Goal: Task Accomplishment & Management: Manage account settings

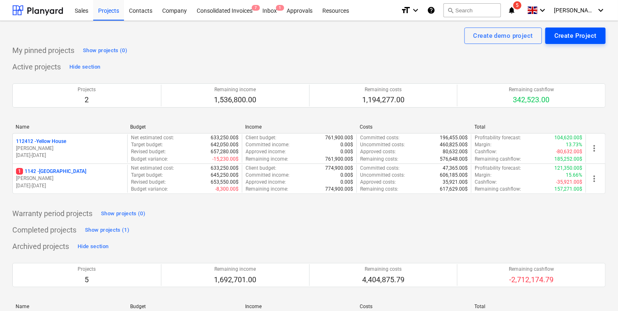
click at [562, 35] on div "Create Project" at bounding box center [575, 35] width 42 height 11
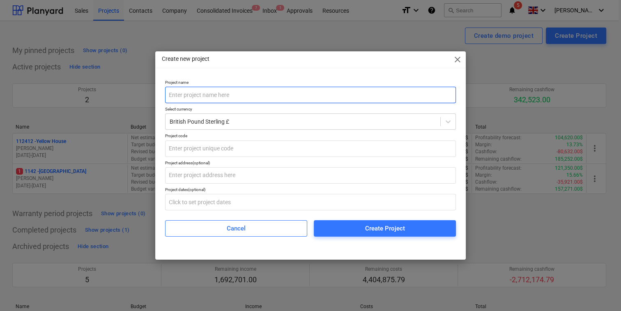
click at [327, 93] on input "text" at bounding box center [310, 95] width 291 height 16
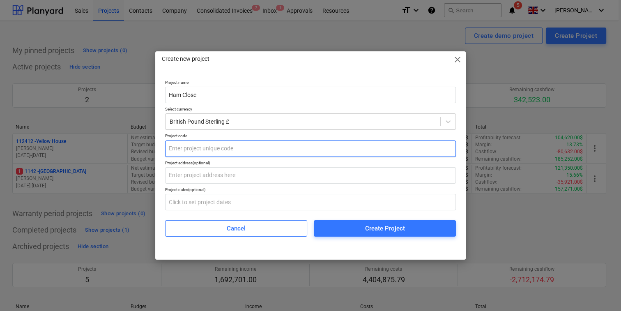
type input "Ham Close"
click at [240, 147] on input "text" at bounding box center [310, 148] width 291 height 16
type input "1332"
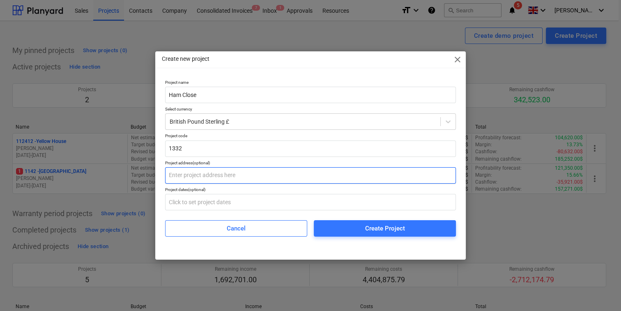
click at [212, 179] on input "text" at bounding box center [310, 175] width 291 height 16
type input "D"
type input "Road 1"
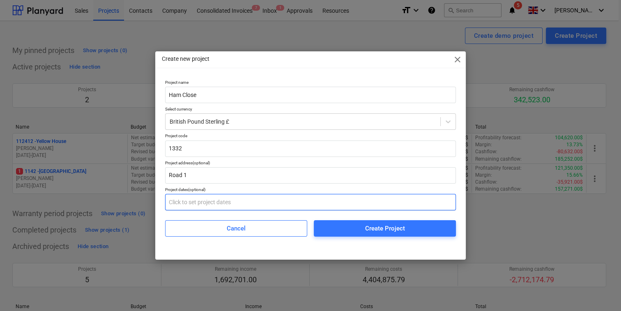
click at [205, 207] on input "text" at bounding box center [310, 202] width 291 height 16
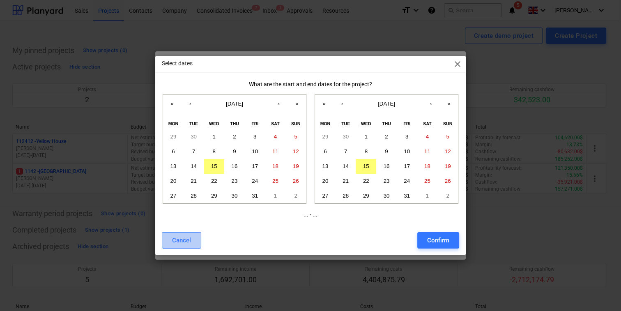
click at [184, 242] on div "Cancel" at bounding box center [181, 240] width 19 height 11
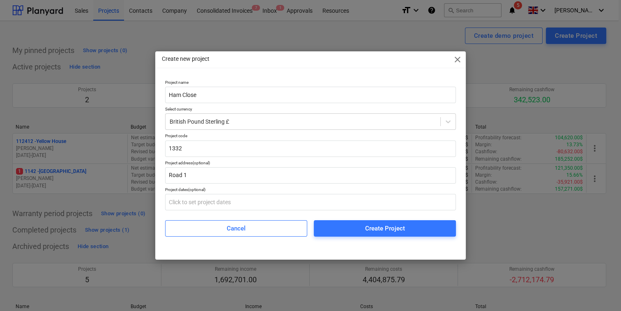
click at [347, 228] on span "Create Project" at bounding box center [385, 228] width 122 height 11
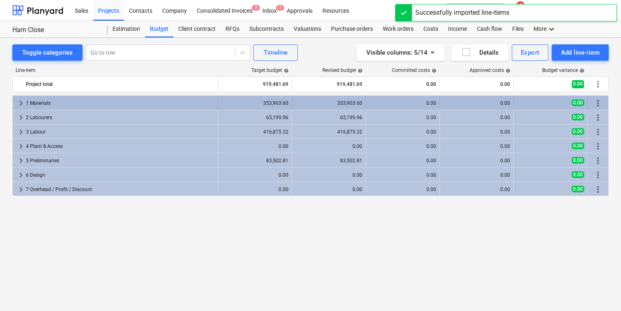
click at [24, 106] on span "keyboard_arrow_right" at bounding box center [21, 103] width 10 height 10
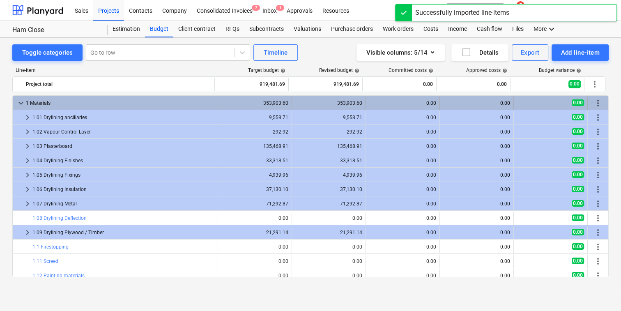
click at [19, 104] on span "keyboard_arrow_down" at bounding box center [21, 103] width 10 height 10
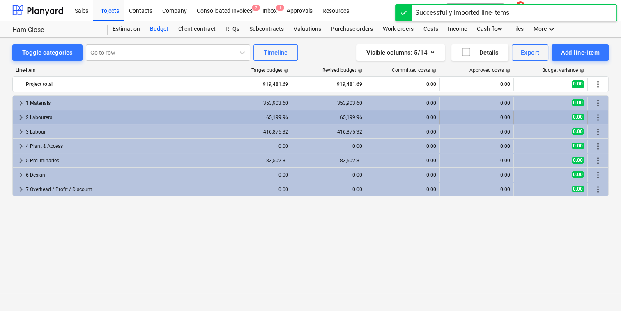
click at [19, 119] on span "keyboard_arrow_right" at bounding box center [21, 118] width 10 height 10
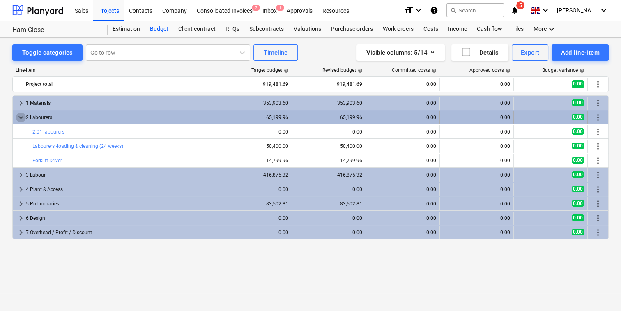
click at [20, 120] on span "keyboard_arrow_down" at bounding box center [21, 118] width 10 height 10
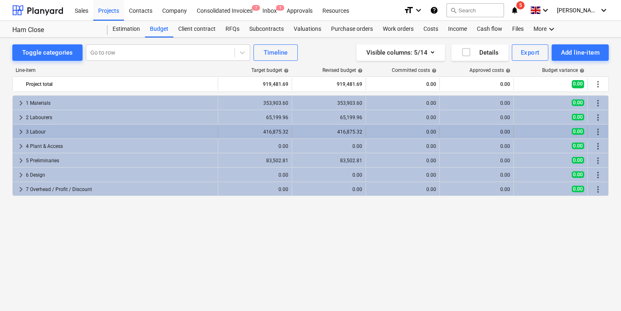
click at [18, 131] on span "keyboard_arrow_right" at bounding box center [21, 132] width 10 height 10
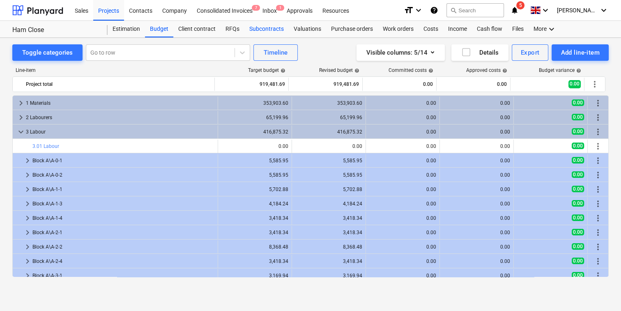
click at [271, 29] on div "Subcontracts" at bounding box center [266, 29] width 44 height 16
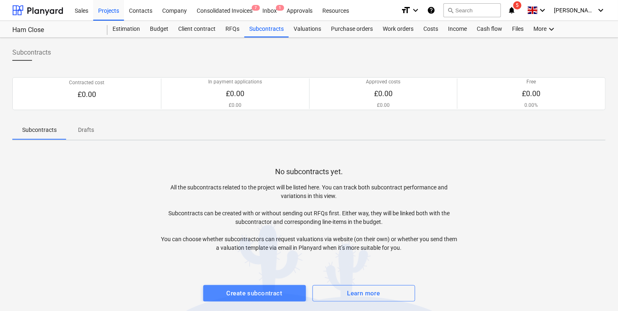
click at [265, 293] on div "Create subcontract" at bounding box center [255, 293] width 56 height 11
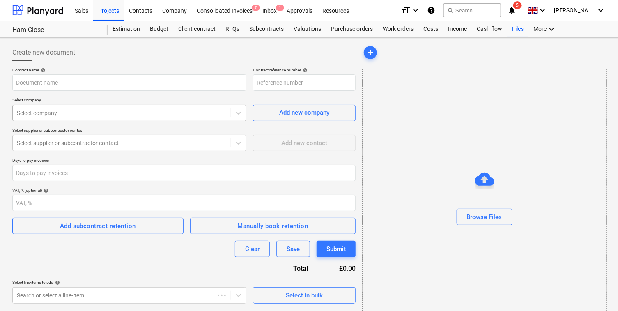
type input "1332-SO-001"
click at [183, 81] on input "text" at bounding box center [129, 82] width 234 height 16
type input "C"
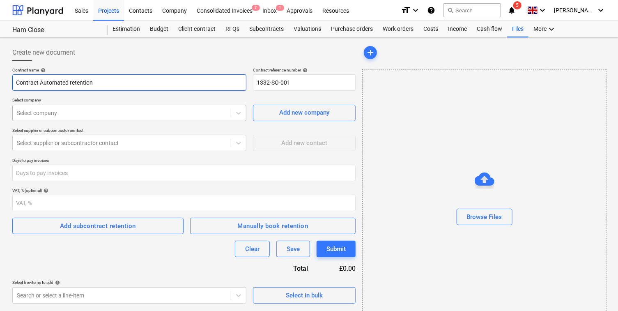
type input "Contract Automated retention"
click at [159, 108] on div "Select company" at bounding box center [122, 113] width 218 height 12
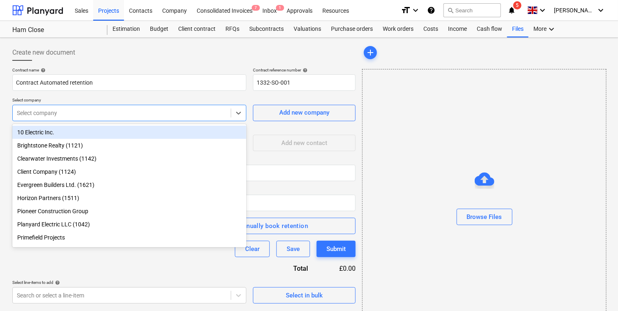
click at [149, 125] on div "10 Electric Inc. Brightstone Realty (1121) Clearwater Investments (1142) Client…" at bounding box center [129, 185] width 235 height 123
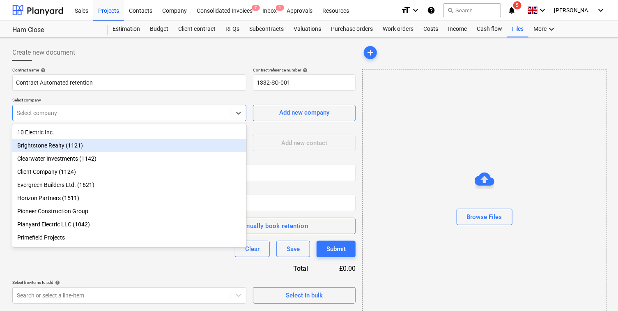
click at [150, 133] on div "10 Electric Inc." at bounding box center [129, 132] width 235 height 13
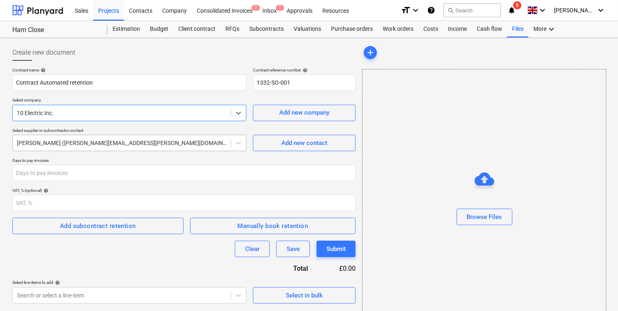
scroll to position [27, 0]
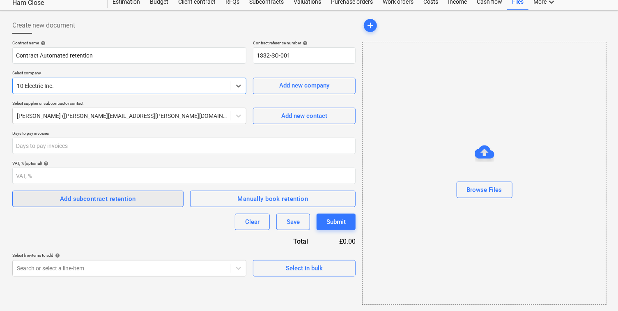
click at [108, 196] on div "Add subcontract retention" at bounding box center [98, 198] width 76 height 11
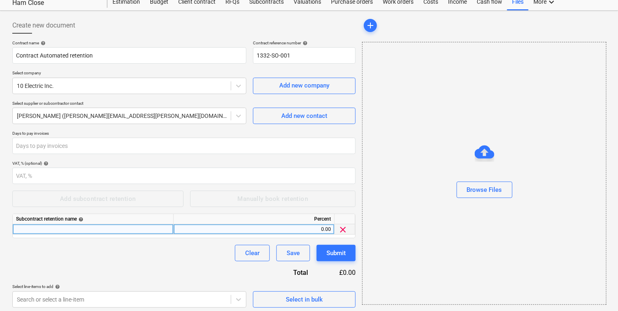
click at [110, 227] on div at bounding box center [93, 229] width 161 height 10
type input "Retention"
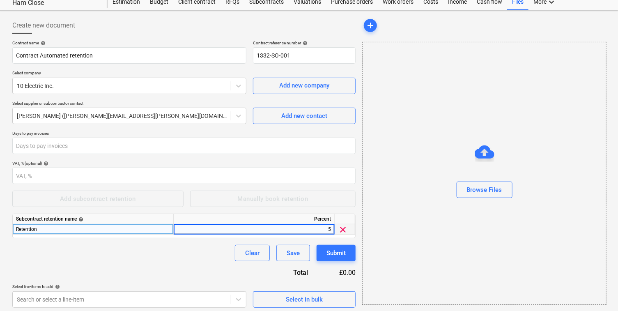
click at [68, 255] on div "Clear Save Submit" at bounding box center [183, 253] width 343 height 16
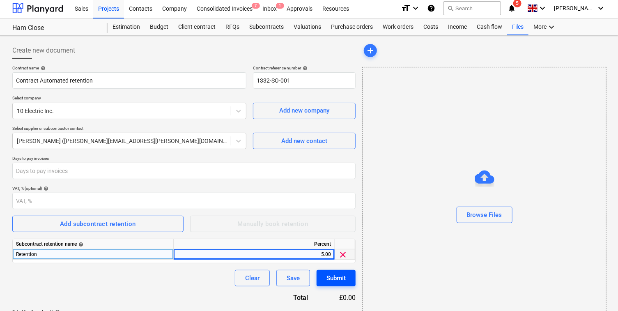
scroll to position [30, 0]
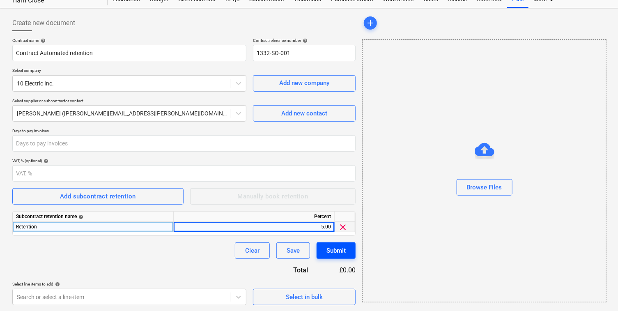
click at [327, 253] on div "Submit" at bounding box center [336, 250] width 19 height 11
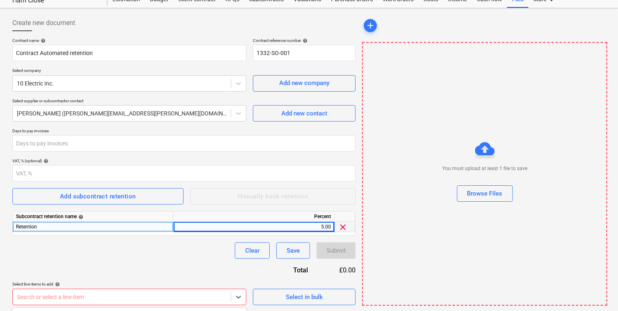
scroll to position [151, 0]
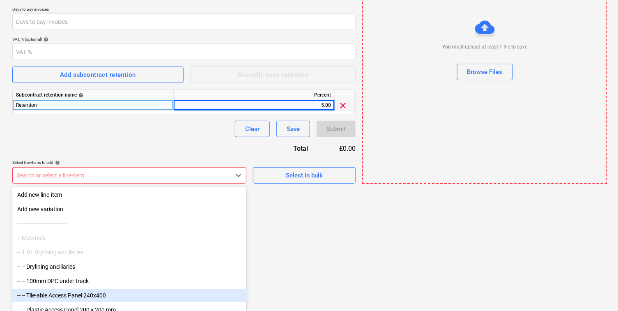
click at [230, 160] on body "Sales Projects Contacts Company Consolidated Invoices 7 Inbox 1 Approvals Resou…" at bounding box center [309, 4] width 618 height 311
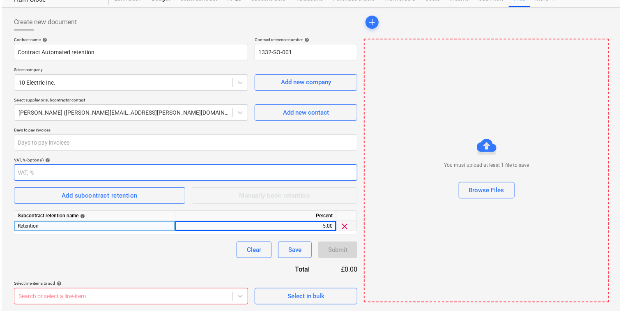
scroll to position [30, 0]
click at [274, 168] on div "Contract name help Contract Automated retention Contract reference number help …" at bounding box center [183, 171] width 343 height 267
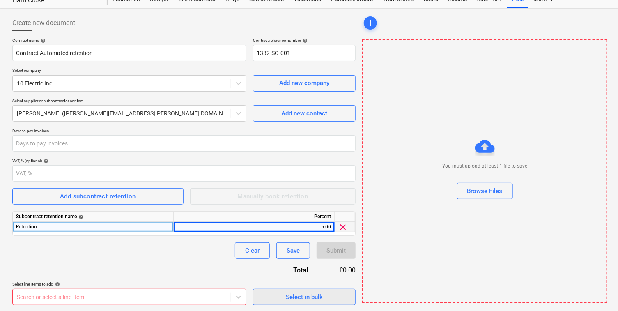
click at [276, 300] on span "Select in bulk" at bounding box center [304, 297] width 82 height 11
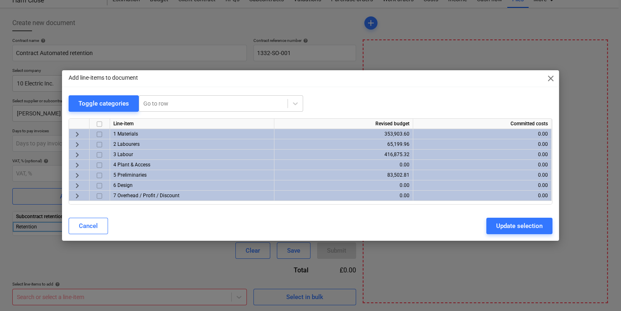
click at [83, 140] on div "keyboard_arrow_right" at bounding box center [79, 144] width 21 height 10
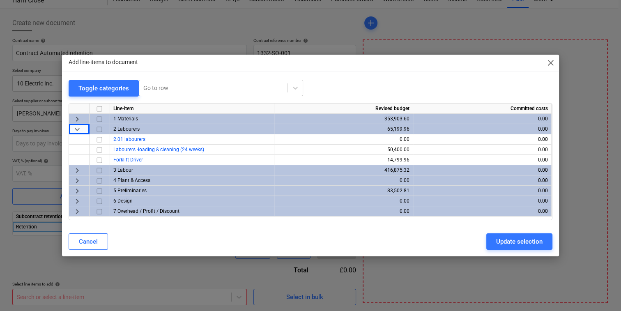
click at [76, 127] on span "keyboard_arrow_down" at bounding box center [77, 129] width 10 height 10
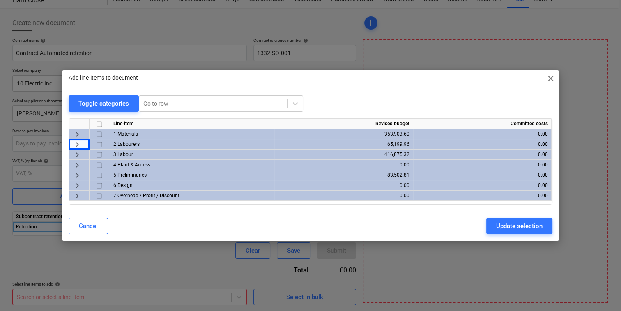
click at [76, 151] on span "keyboard_arrow_right" at bounding box center [77, 155] width 10 height 10
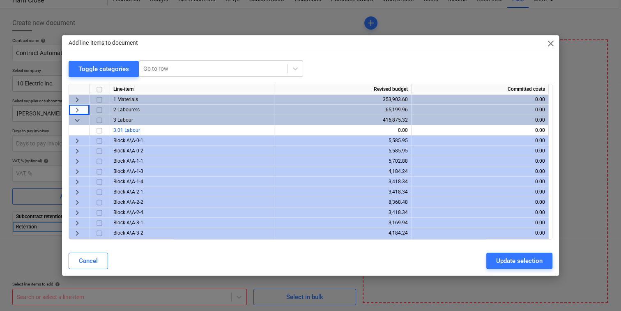
click at [101, 141] on input "checkbox" at bounding box center [99, 141] width 10 height 10
click at [102, 146] on div at bounding box center [100, 151] width 21 height 10
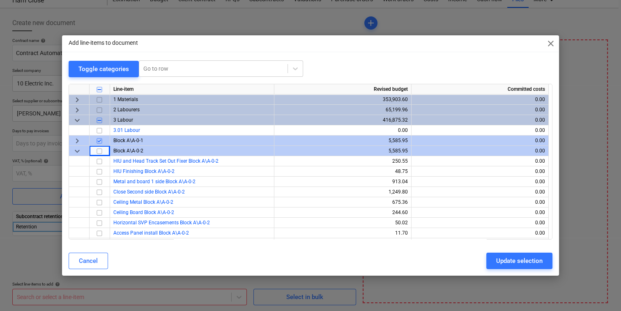
click at [79, 150] on span "keyboard_arrow_down" at bounding box center [77, 151] width 10 height 10
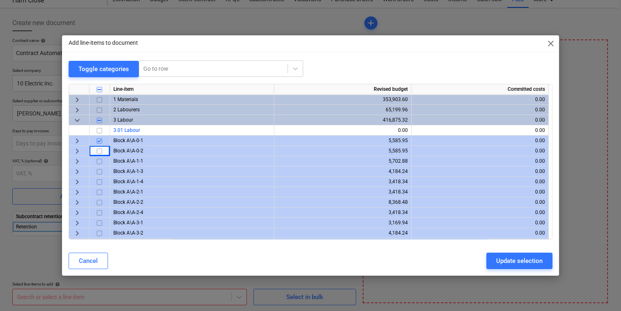
click at [95, 149] on input "checkbox" at bounding box center [99, 151] width 10 height 10
click at [98, 163] on input "checkbox" at bounding box center [99, 161] width 10 height 10
click at [98, 173] on input "checkbox" at bounding box center [99, 172] width 10 height 10
click at [97, 120] on input "checkbox" at bounding box center [99, 120] width 10 height 10
click at [99, 131] on input "checkbox" at bounding box center [99, 131] width 10 height 10
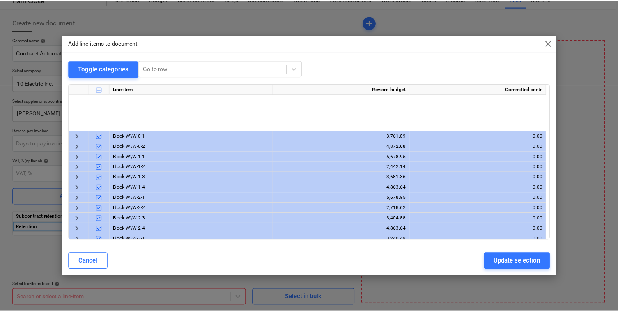
scroll to position [872, 0]
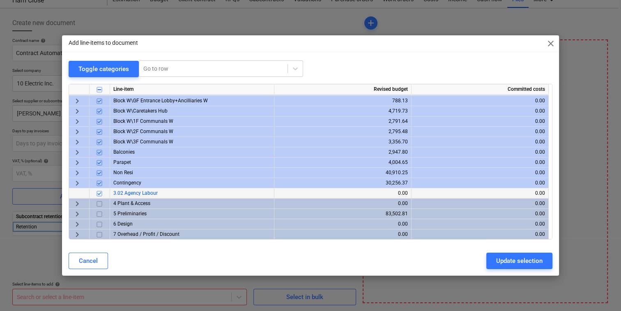
click at [99, 193] on input "checkbox" at bounding box center [99, 194] width 10 height 10
click at [505, 258] on div "Update selection" at bounding box center [519, 260] width 46 height 11
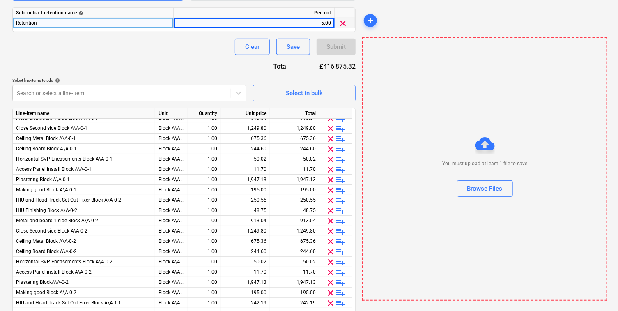
scroll to position [0, 0]
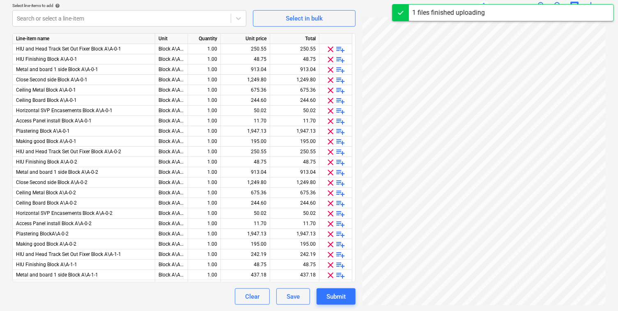
scroll to position [144, 0]
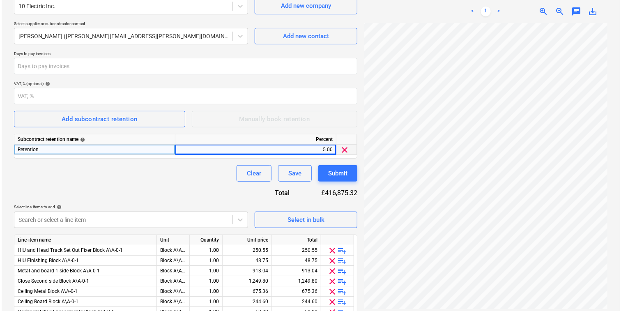
scroll to position [108, 0]
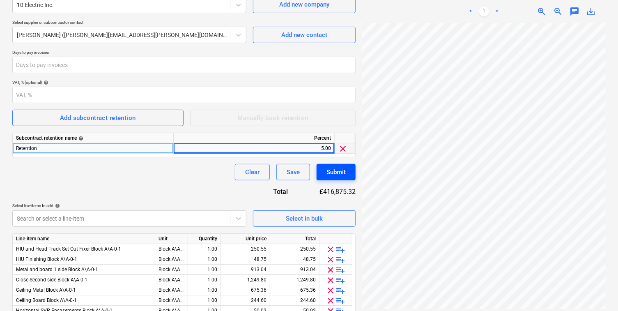
click at [344, 173] on div "Submit" at bounding box center [336, 172] width 19 height 11
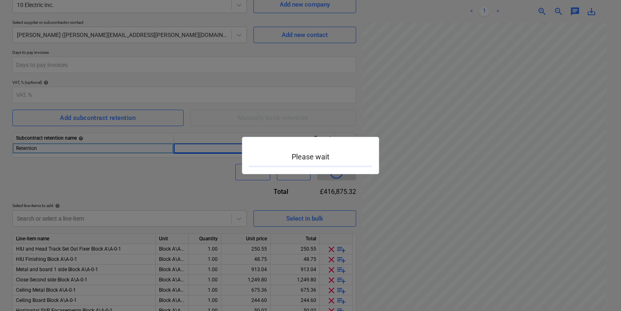
type input "1332-SO-001"
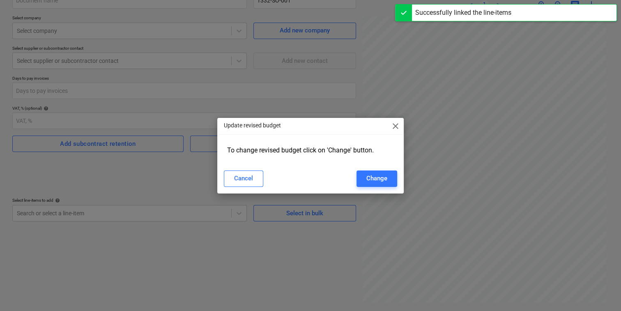
scroll to position [82, 0]
click at [253, 179] on button "Cancel" at bounding box center [243, 178] width 39 height 16
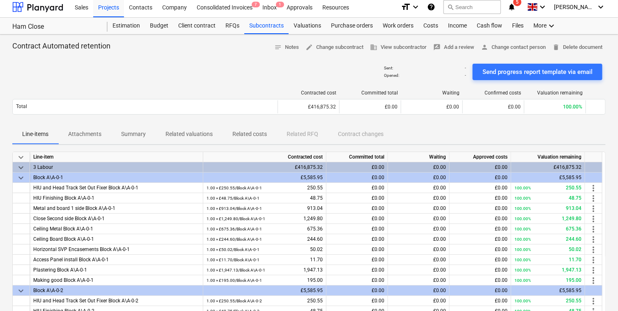
scroll to position [0, 0]
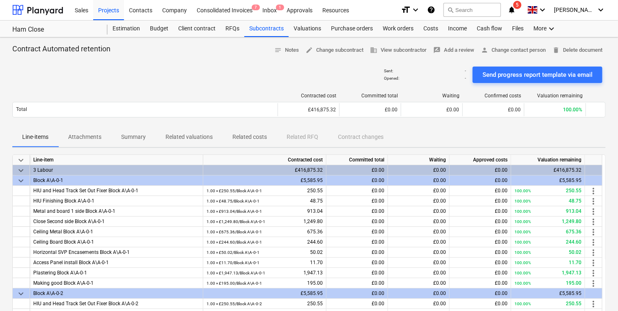
click at [23, 167] on span "keyboard_arrow_down" at bounding box center [21, 171] width 10 height 10
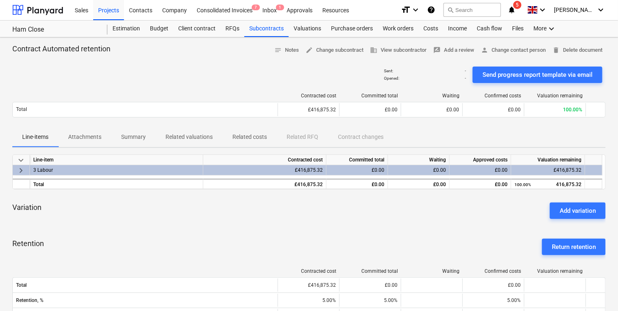
click at [24, 172] on span "keyboard_arrow_right" at bounding box center [21, 171] width 10 height 10
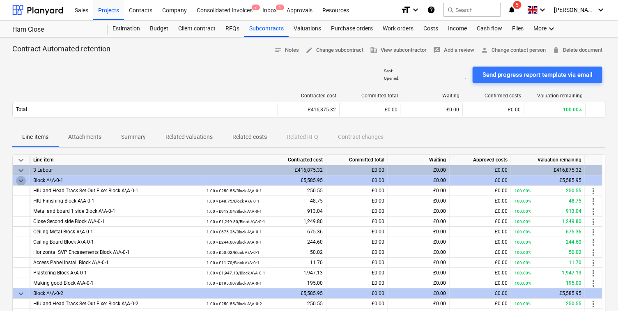
click at [22, 181] on span "keyboard_arrow_down" at bounding box center [21, 181] width 10 height 10
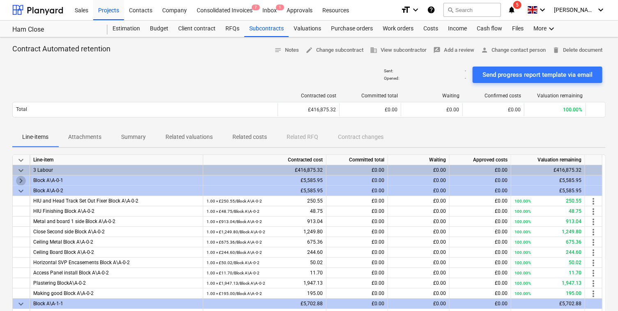
click at [21, 180] on span "keyboard_arrow_right" at bounding box center [21, 181] width 10 height 10
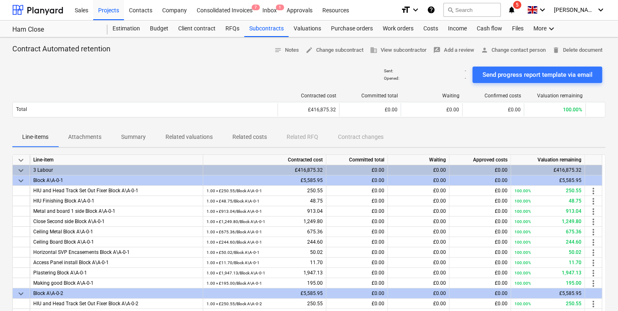
click at [21, 180] on span "keyboard_arrow_down" at bounding box center [21, 181] width 10 height 10
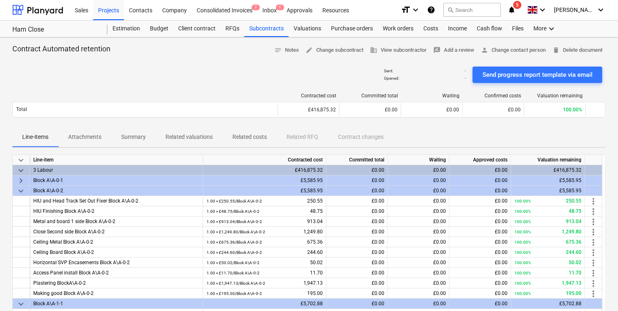
click at [21, 180] on span "keyboard_arrow_right" at bounding box center [21, 181] width 10 height 10
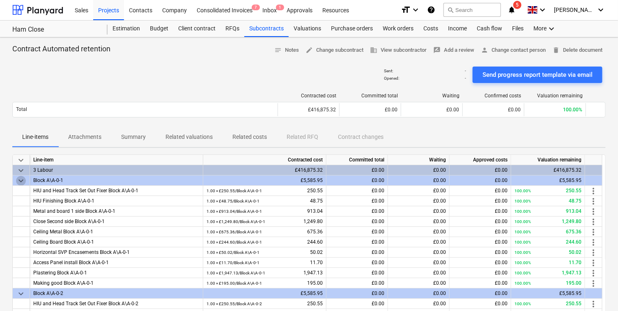
click at [21, 184] on span "keyboard_arrow_down" at bounding box center [21, 181] width 10 height 10
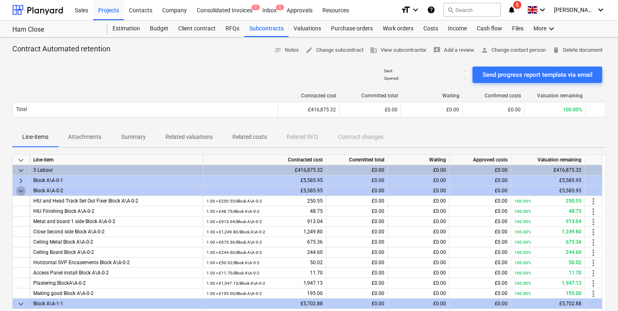
click at [21, 186] on span "keyboard_arrow_down" at bounding box center [21, 191] width 10 height 10
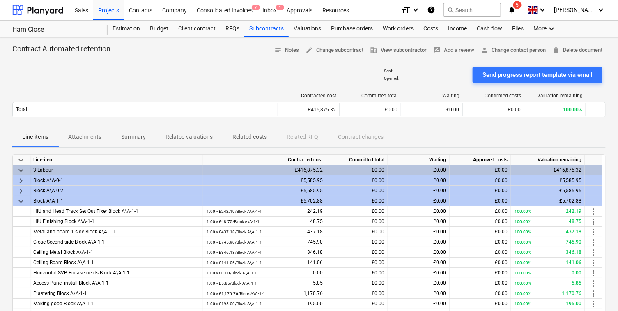
click at [20, 163] on span "keyboard_arrow_down" at bounding box center [21, 160] width 10 height 10
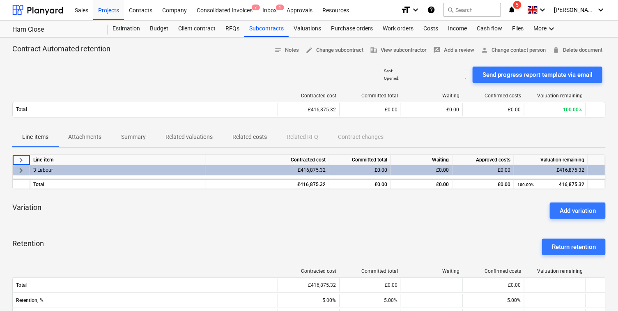
click at [20, 163] on span "keyboard_arrow_right" at bounding box center [21, 160] width 10 height 10
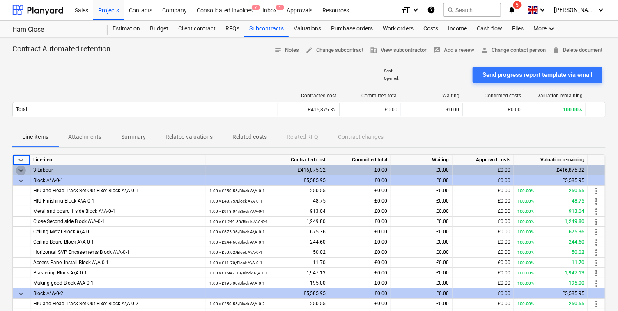
click at [19, 169] on span "keyboard_arrow_down" at bounding box center [21, 171] width 10 height 10
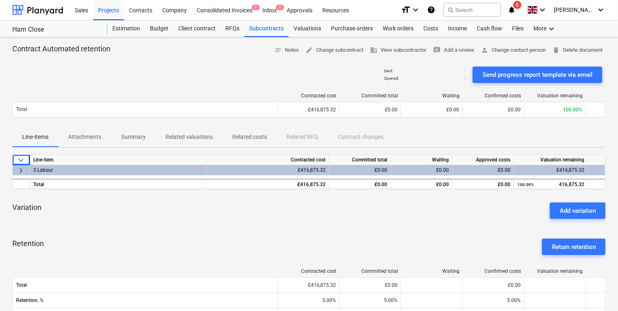
click at [19, 169] on span "keyboard_arrow_right" at bounding box center [21, 171] width 10 height 10
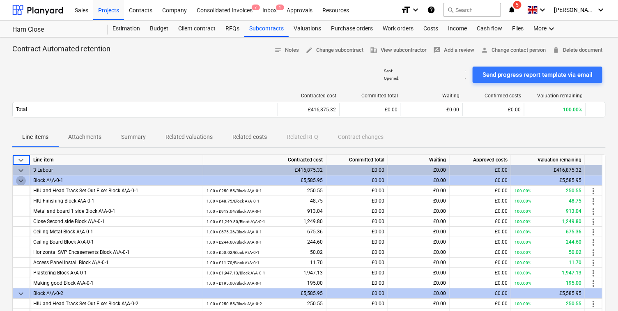
click at [19, 178] on span "keyboard_arrow_down" at bounding box center [21, 181] width 10 height 10
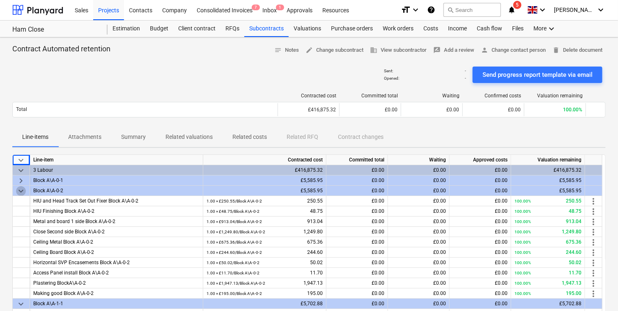
click at [18, 192] on span "keyboard_arrow_down" at bounding box center [21, 191] width 10 height 10
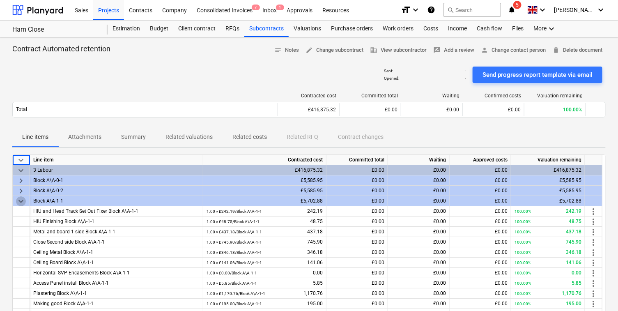
click at [18, 202] on span "keyboard_arrow_down" at bounding box center [21, 201] width 10 height 10
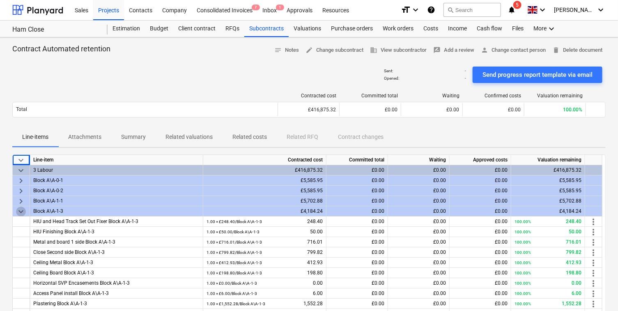
click at [18, 213] on span "keyboard_arrow_down" at bounding box center [21, 212] width 10 height 10
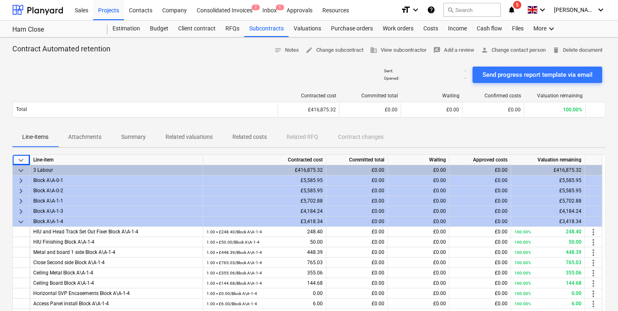
click at [19, 221] on span "keyboard_arrow_down" at bounding box center [21, 222] width 10 height 10
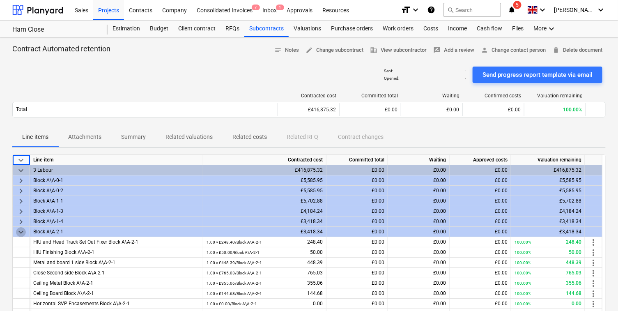
click at [19, 227] on span "keyboard_arrow_down" at bounding box center [21, 232] width 10 height 10
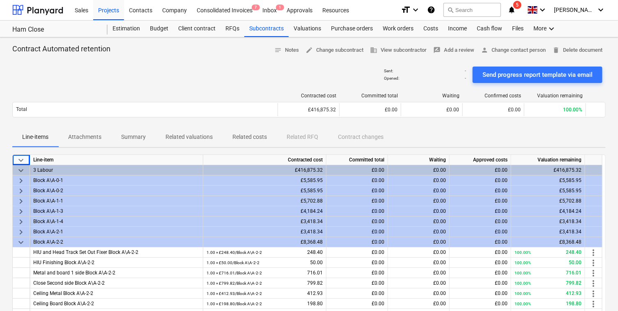
click at [24, 246] on div "keyboard_arrow_down" at bounding box center [21, 242] width 17 height 10
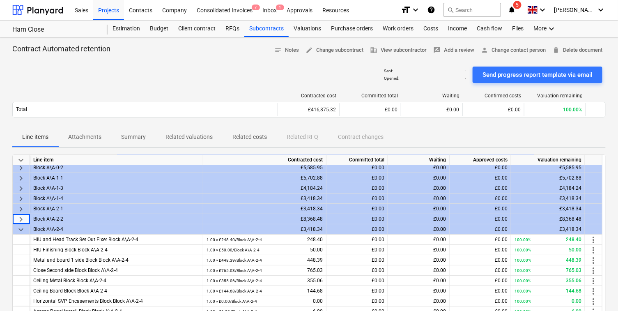
scroll to position [45, 0]
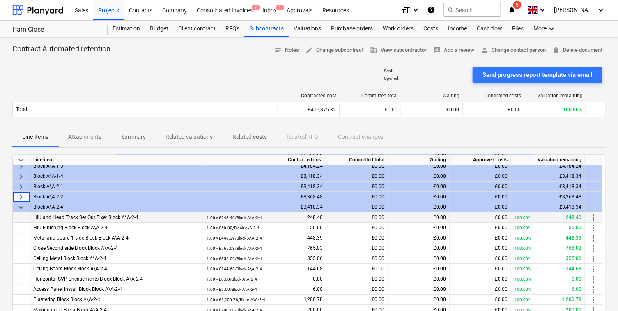
click at [18, 212] on div at bounding box center [21, 217] width 17 height 10
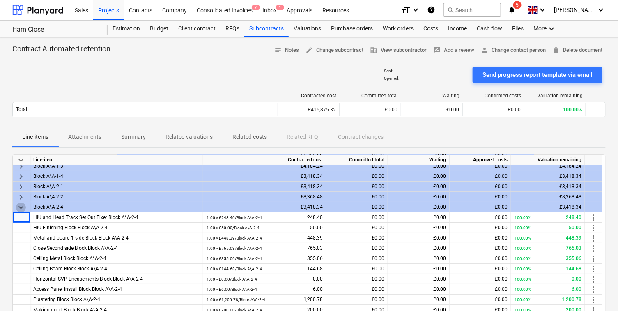
click at [19, 207] on span "keyboard_arrow_down" at bounding box center [21, 207] width 10 height 10
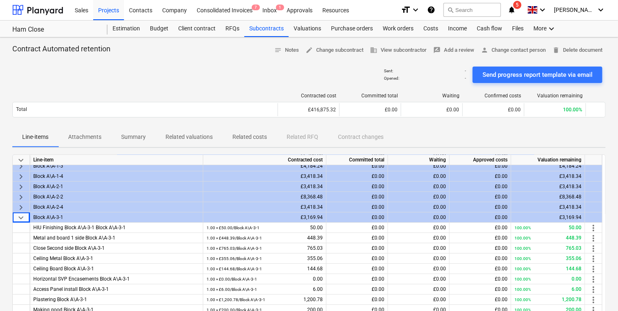
click at [19, 220] on span "keyboard_arrow_down" at bounding box center [21, 218] width 10 height 10
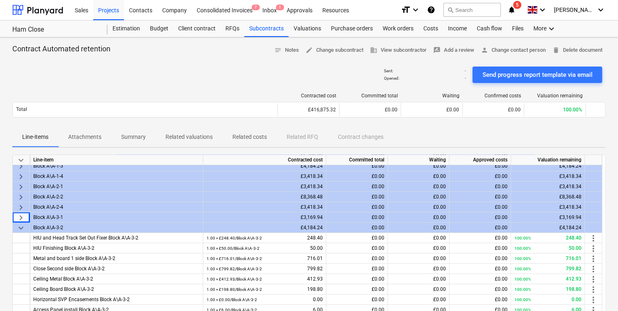
click at [19, 220] on span "keyboard_arrow_right" at bounding box center [21, 218] width 10 height 10
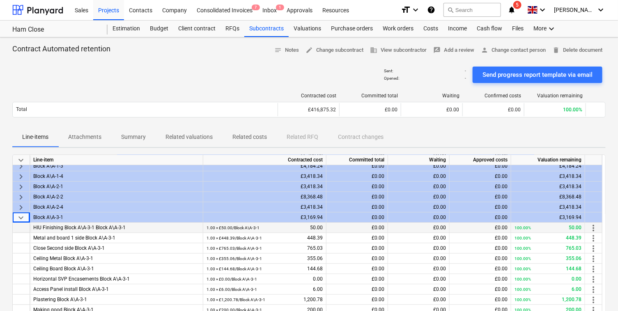
click at [19, 223] on div at bounding box center [21, 228] width 17 height 10
click at [18, 216] on span "keyboard_arrow_down" at bounding box center [21, 218] width 10 height 10
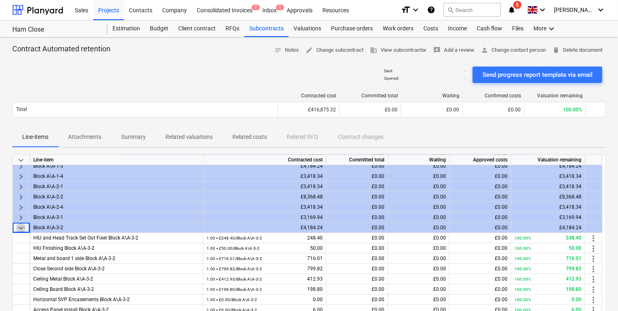
click at [18, 225] on span "keyboard_arrow_down" at bounding box center [21, 228] width 10 height 10
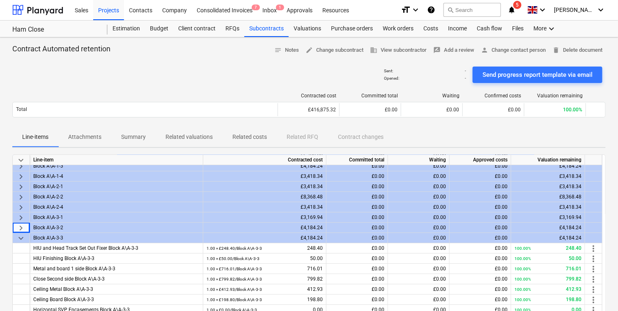
click at [18, 233] on div "keyboard_arrow_down" at bounding box center [21, 238] width 17 height 10
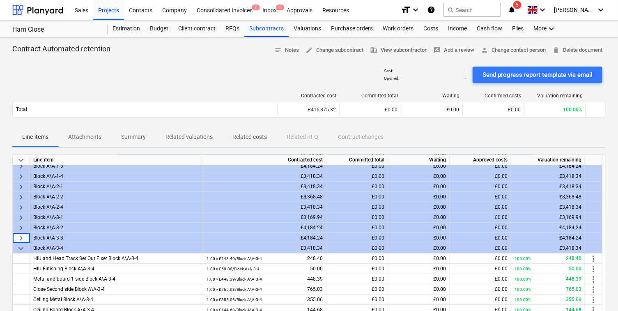
click at [18, 244] on span "keyboard_arrow_down" at bounding box center [21, 249] width 10 height 10
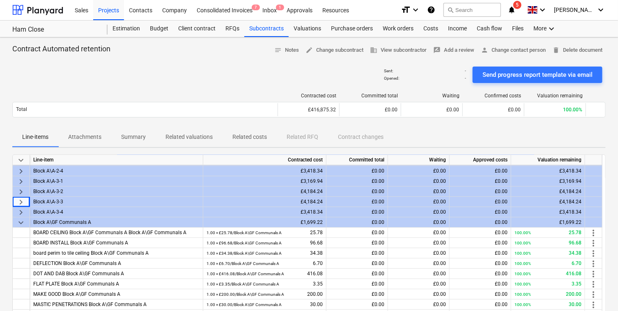
scroll to position [106, 0]
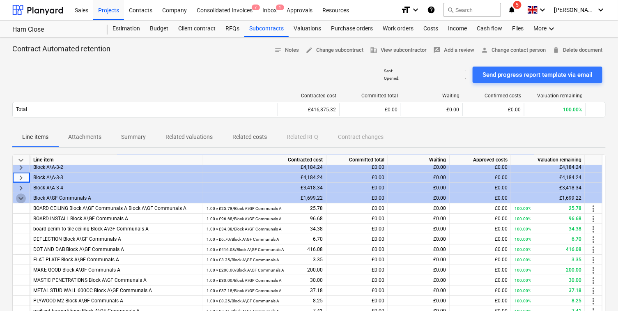
click at [20, 200] on span "keyboard_arrow_down" at bounding box center [21, 198] width 10 height 10
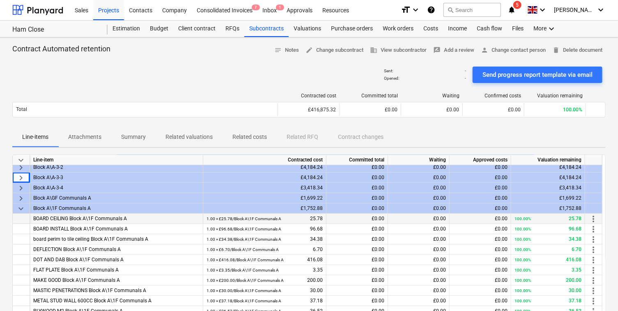
click at [20, 218] on div at bounding box center [21, 219] width 17 height 10
click at [20, 209] on span "keyboard_arrow_down" at bounding box center [21, 209] width 10 height 10
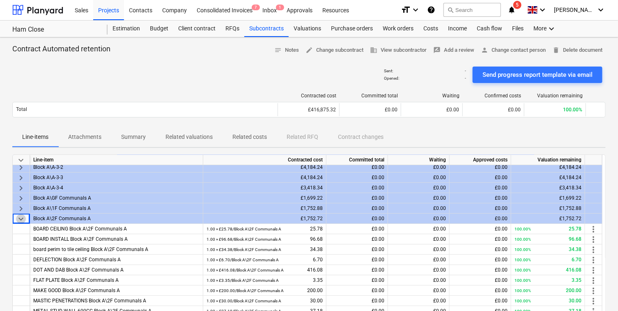
click at [20, 219] on span "keyboard_arrow_down" at bounding box center [21, 219] width 10 height 10
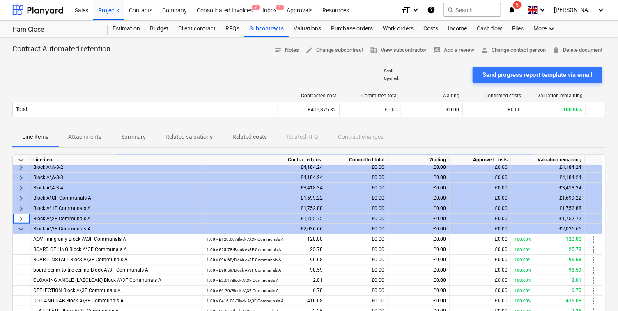
click at [20, 224] on div "keyboard_arrow_down" at bounding box center [21, 229] width 17 height 10
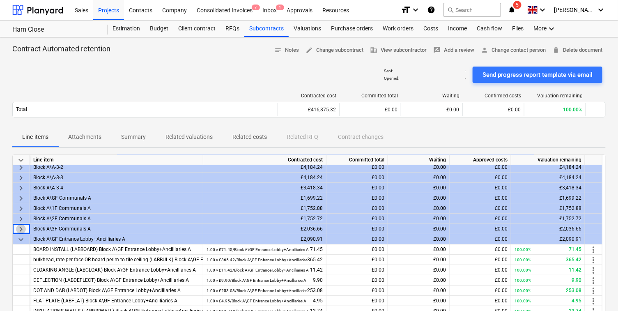
click at [20, 230] on span "keyboard_arrow_right" at bounding box center [21, 229] width 10 height 10
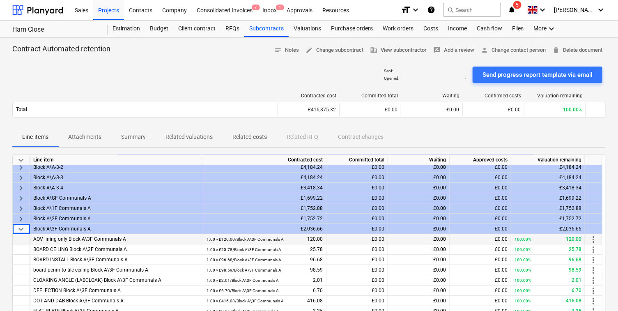
click at [20, 239] on div at bounding box center [21, 239] width 17 height 10
click at [20, 230] on span "keyboard_arrow_down" at bounding box center [21, 229] width 10 height 10
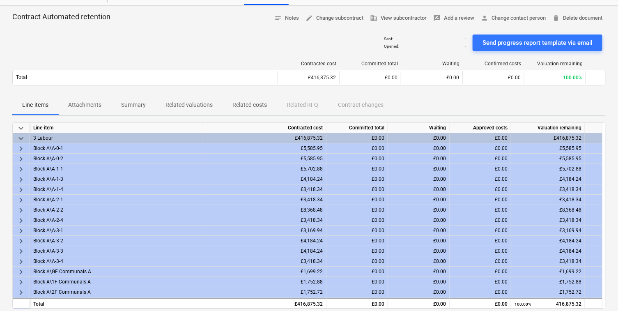
scroll to position [30, 0]
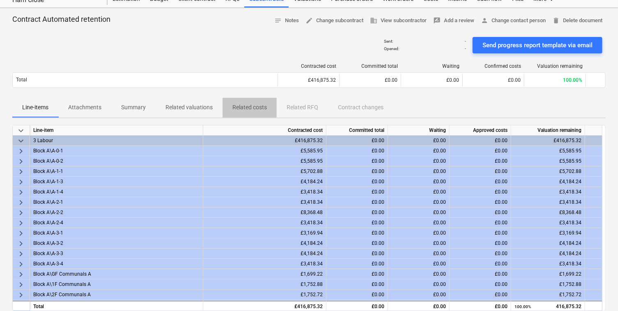
click at [255, 107] on p "Related costs" at bounding box center [249, 107] width 35 height 9
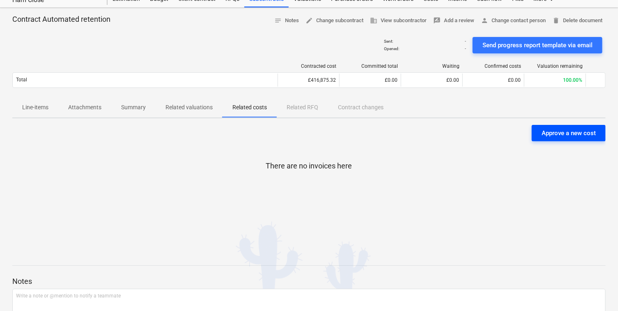
click at [552, 128] on div "Approve a new cost" at bounding box center [569, 133] width 54 height 11
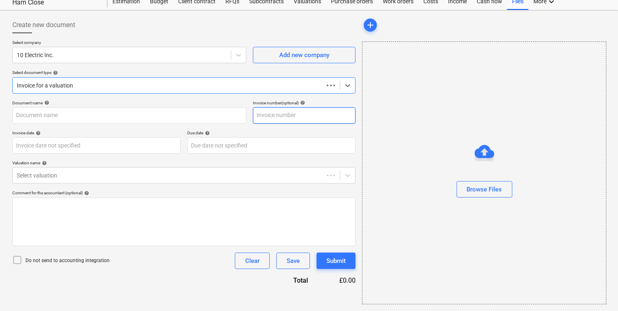
scroll to position [27, 0]
click at [177, 88] on div at bounding box center [176, 86] width 319 height 8
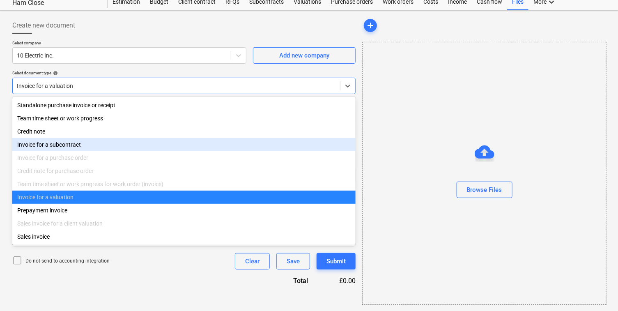
click at [128, 150] on div "Invoice for a subcontract" at bounding box center [184, 144] width 344 height 13
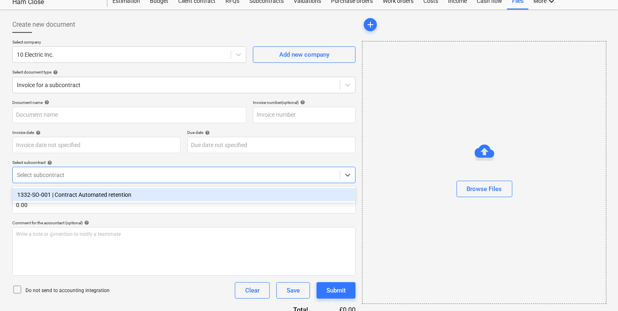
click at [76, 179] on div at bounding box center [176, 175] width 319 height 8
click at [74, 193] on div "1332-SO-001 | Contract Automated retention" at bounding box center [184, 194] width 344 height 13
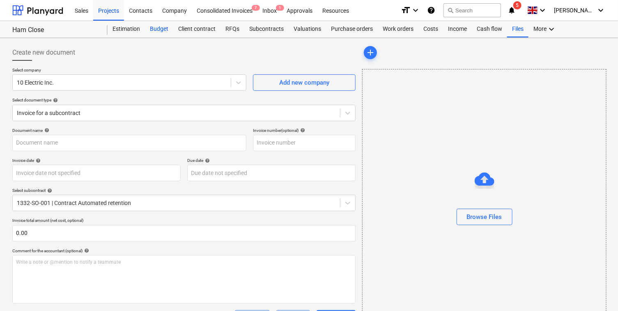
click at [152, 23] on div "Budget" at bounding box center [159, 29] width 28 height 16
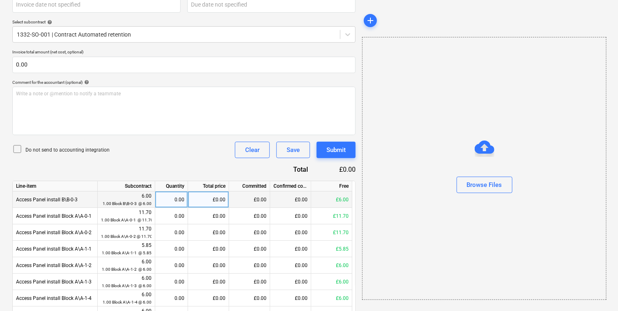
click at [248, 201] on div "£0.00" at bounding box center [249, 199] width 41 height 16
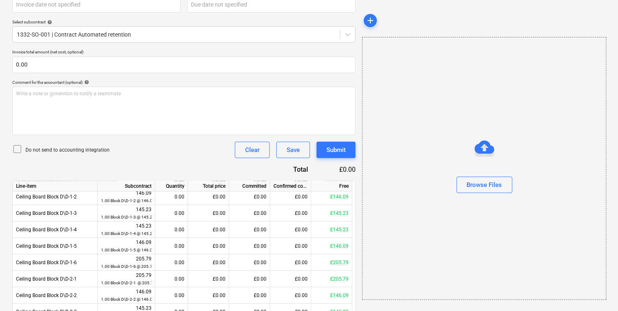
scroll to position [2611, 0]
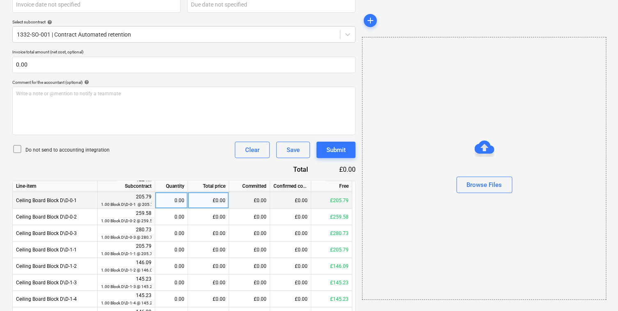
click at [209, 205] on div "£0.00" at bounding box center [208, 200] width 41 height 16
type input "2"
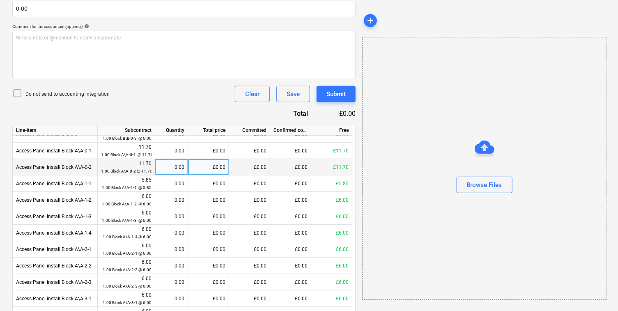
scroll to position [0, 0]
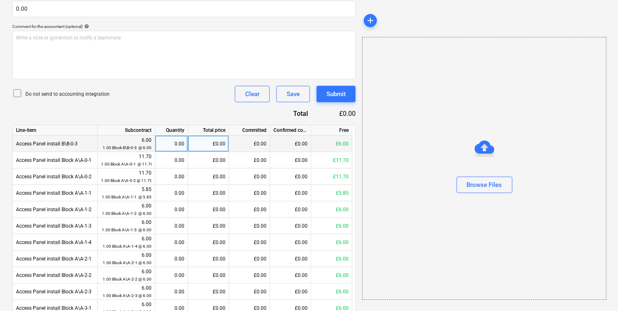
click at [177, 145] on div "0.00" at bounding box center [172, 144] width 26 height 16
type input "1"
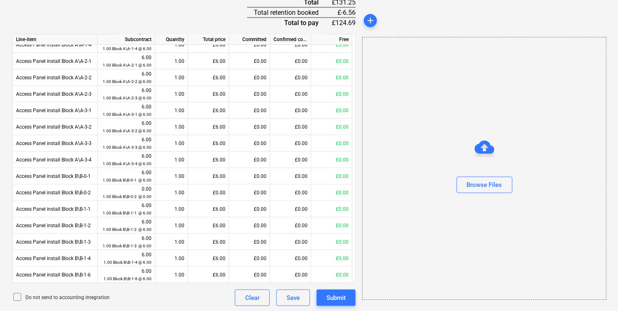
scroll to position [123, 0]
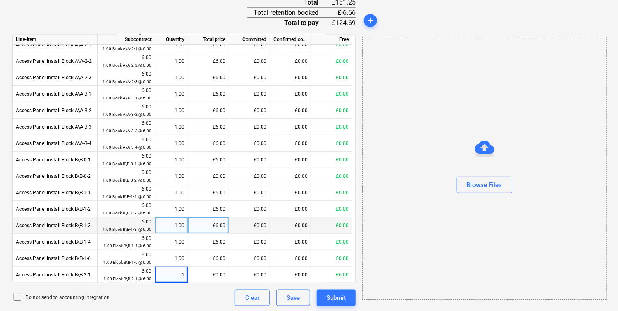
click at [219, 218] on div "£6.00" at bounding box center [208, 225] width 41 height 16
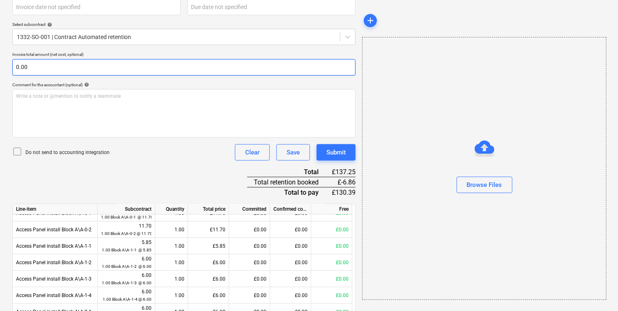
scroll to position [0, 0]
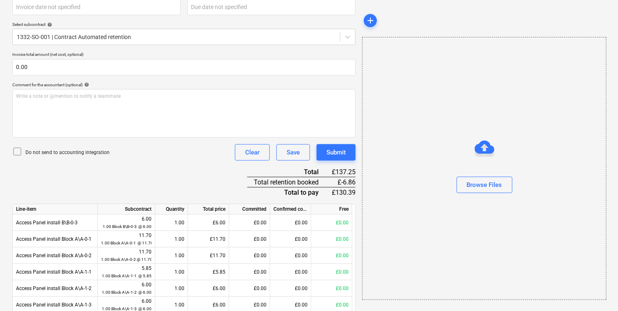
click at [155, 167] on div "Document name help Invoice number (optional) help Invoice date help Press the d…" at bounding box center [183, 219] width 343 height 514
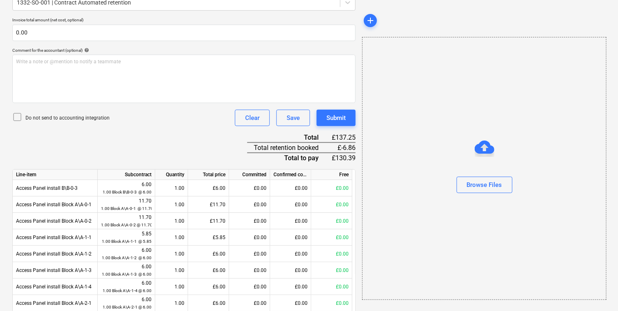
click at [32, 174] on div "Line-item" at bounding box center [55, 175] width 85 height 10
click at [147, 173] on div "Subcontract" at bounding box center [127, 175] width 58 height 10
click at [170, 174] on div "Quantity" at bounding box center [171, 175] width 33 height 10
click at [145, 142] on div "Document name help Invoice number (optional) help Invoice date help Press the d…" at bounding box center [183, 184] width 343 height 514
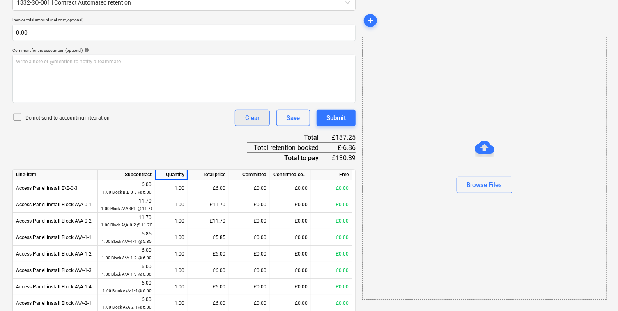
click at [248, 117] on div "Clear" at bounding box center [252, 118] width 14 height 11
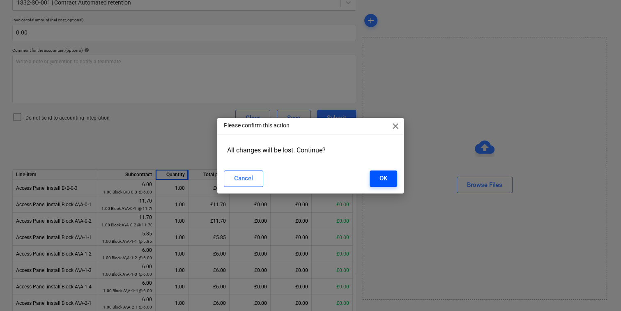
click at [382, 178] on div "OK" at bounding box center [384, 178] width 8 height 11
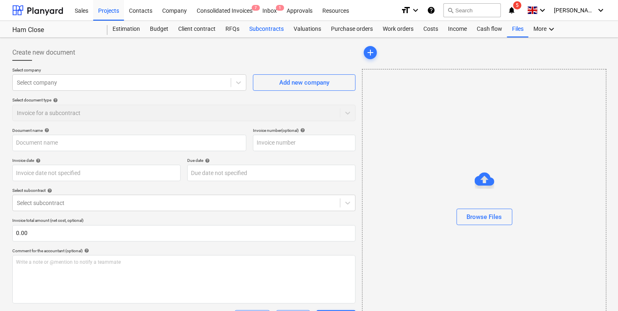
click at [272, 35] on div "Subcontracts" at bounding box center [266, 29] width 44 height 16
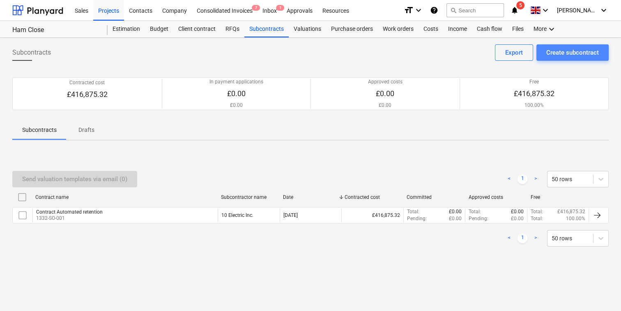
click at [569, 57] on div "Create subcontract" at bounding box center [572, 52] width 53 height 11
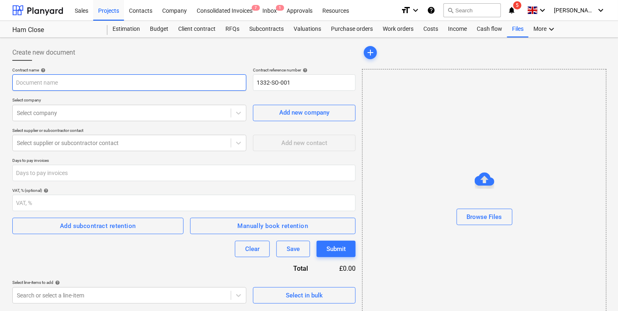
click at [106, 81] on input "text" at bounding box center [129, 82] width 234 height 16
type input "Subcontract manual retention"
click at [81, 116] on div at bounding box center [122, 113] width 210 height 8
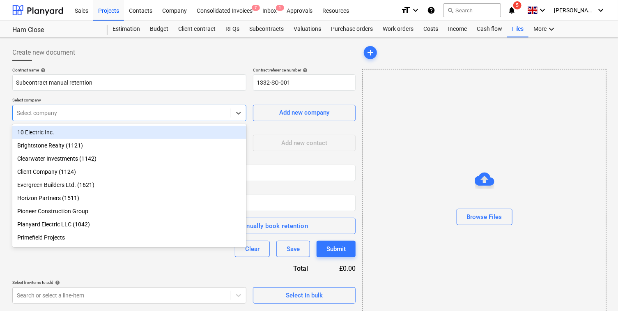
click at [78, 137] on div "10 Electric Inc." at bounding box center [129, 132] width 235 height 13
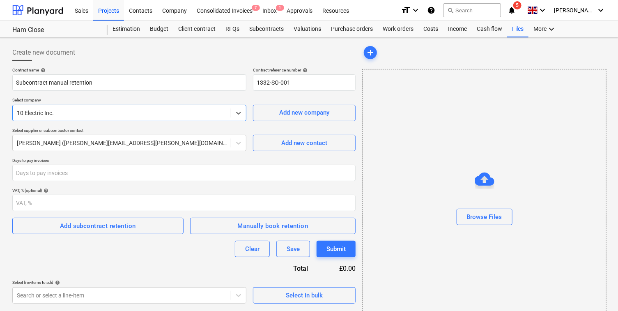
scroll to position [27, 0]
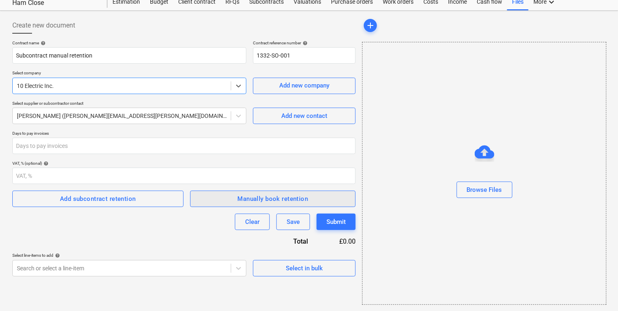
click at [207, 197] on span "Manually book retention" at bounding box center [273, 198] width 148 height 11
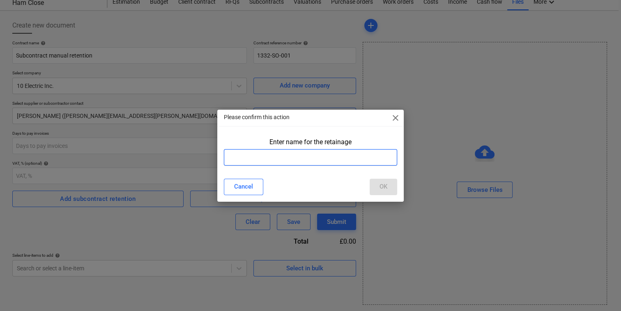
click at [290, 163] on input "text" at bounding box center [310, 157] width 173 height 16
type input "Retention"
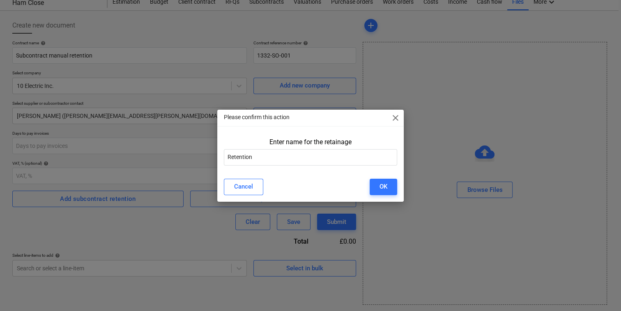
click at [394, 195] on div "Cancel OK" at bounding box center [310, 186] width 183 height 23
click at [389, 189] on button "OK" at bounding box center [384, 187] width 28 height 16
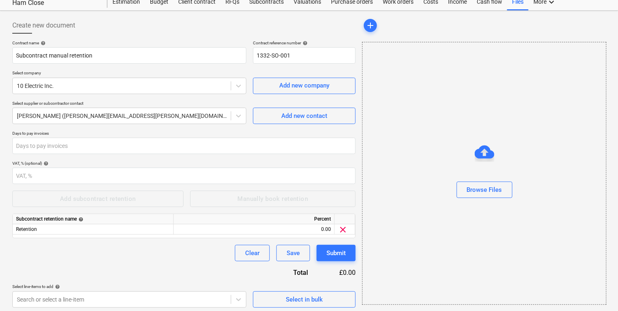
scroll to position [30, 0]
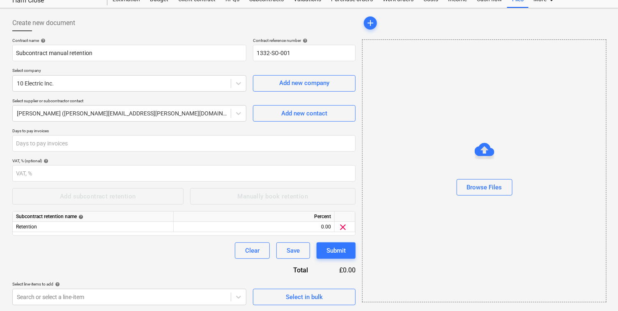
click at [195, 283] on div "Select line-items to add help" at bounding box center [129, 283] width 234 height 5
click at [188, 281] on body "Sales Projects Contacts Company Consolidated Invoices 7 Inbox 1 Approvals Resou…" at bounding box center [309, 125] width 618 height 311
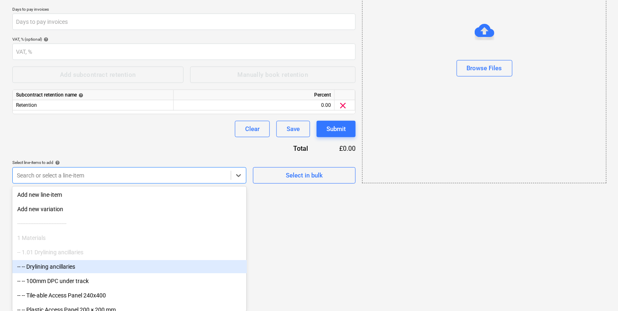
click at [266, 160] on html "Sales Projects Contacts Company Consolidated Invoices 7 Inbox 1 Approvals Resou…" at bounding box center [309, 4] width 618 height 311
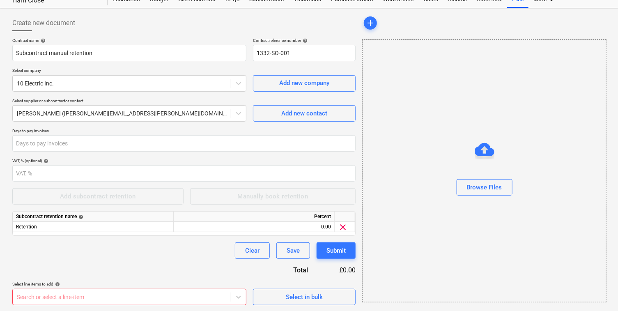
click at [276, 287] on div "Select in bulk" at bounding box center [304, 292] width 103 height 23
click at [273, 293] on span "Select in bulk" at bounding box center [304, 297] width 82 height 11
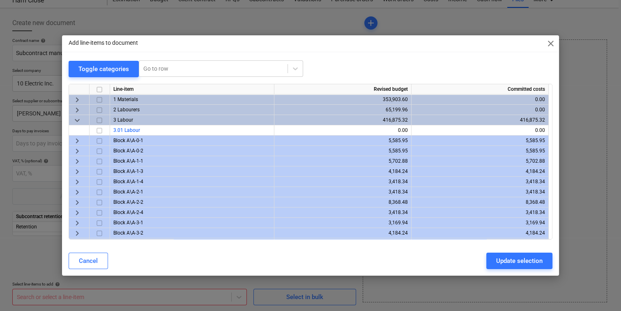
click at [98, 115] on input "checkbox" at bounding box center [99, 120] width 10 height 10
click at [99, 126] on input "checkbox" at bounding box center [99, 131] width 10 height 10
click at [99, 122] on input "checkbox" at bounding box center [99, 120] width 10 height 10
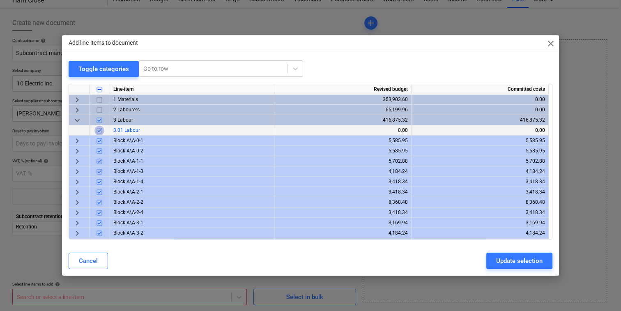
click at [99, 128] on input "checkbox" at bounding box center [99, 131] width 10 height 10
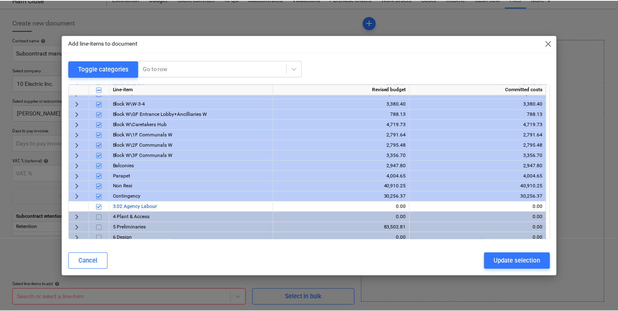
scroll to position [872, 0]
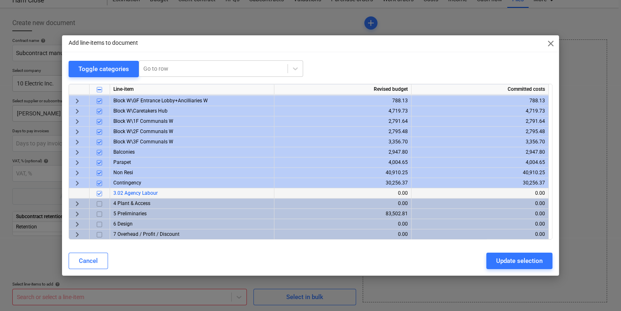
click at [99, 192] on input "checkbox" at bounding box center [99, 194] width 10 height 10
click at [495, 265] on button "Update selection" at bounding box center [519, 261] width 66 height 16
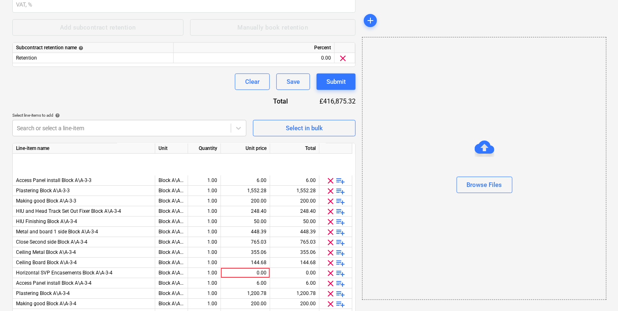
scroll to position [1214, 0]
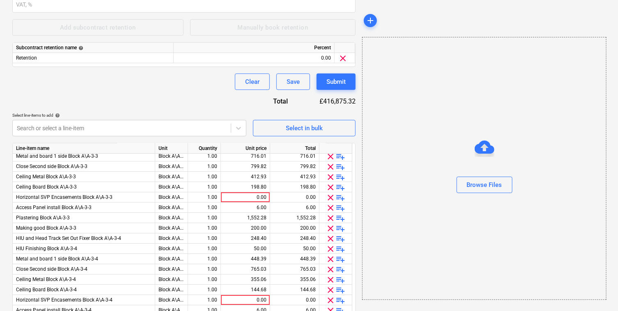
click at [161, 94] on div "Contract name help Subcontract manual retention Contract reference number help …" at bounding box center [183, 141] width 343 height 545
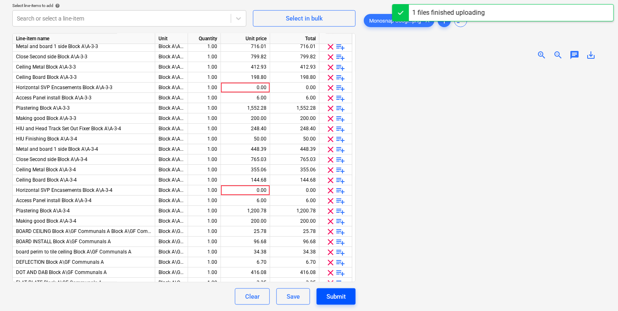
click at [340, 294] on div "Submit" at bounding box center [336, 296] width 19 height 11
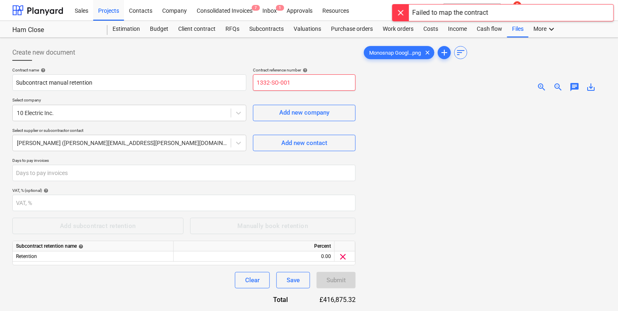
click at [307, 87] on input "1332-SO-001" at bounding box center [304, 82] width 103 height 16
type input "1332-SO-002"
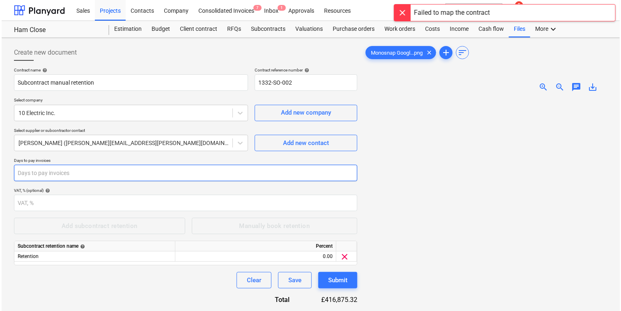
scroll to position [308, 0]
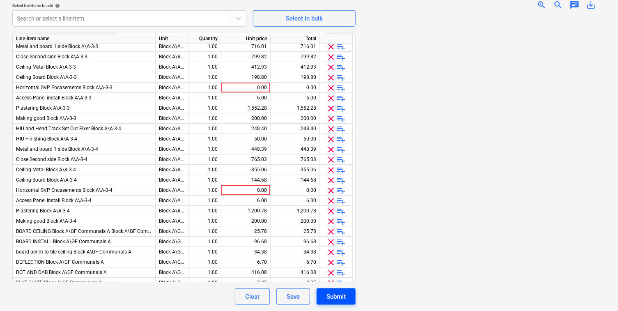
click at [342, 294] on div "Submit" at bounding box center [336, 296] width 19 height 11
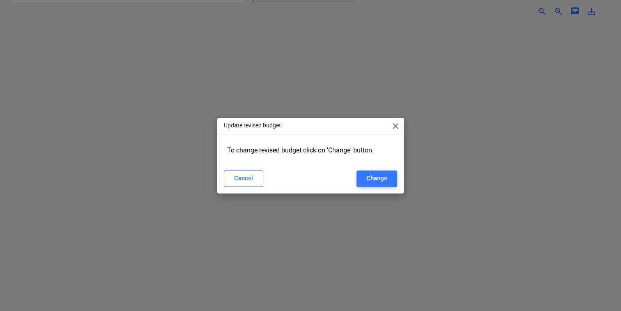
type input "1332-SO-002"
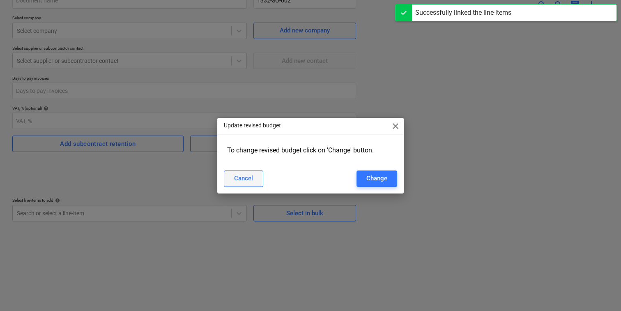
click at [263, 175] on div "Cancel Change" at bounding box center [310, 178] width 173 height 16
click at [255, 176] on button "Cancel" at bounding box center [243, 178] width 39 height 16
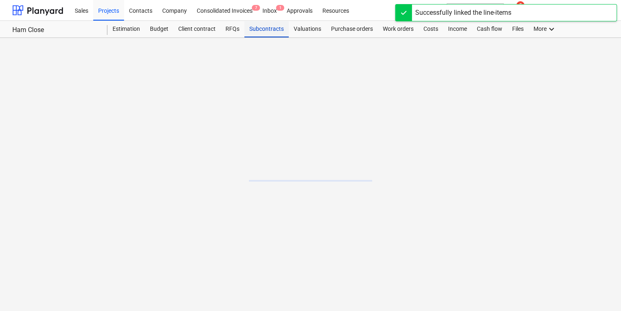
click at [266, 30] on div "Subcontracts" at bounding box center [266, 29] width 44 height 16
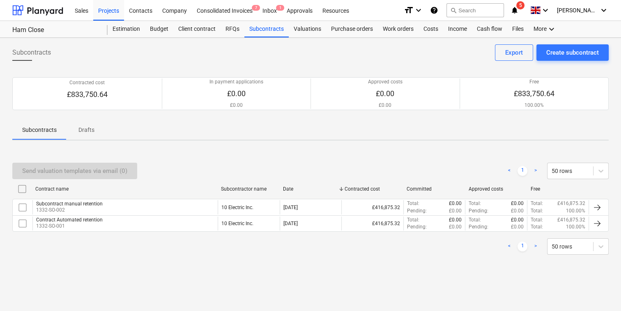
click at [131, 235] on div "< 1 > 50 rows" at bounding box center [310, 246] width 596 height 23
click at [426, 26] on div "Costs" at bounding box center [431, 29] width 25 height 16
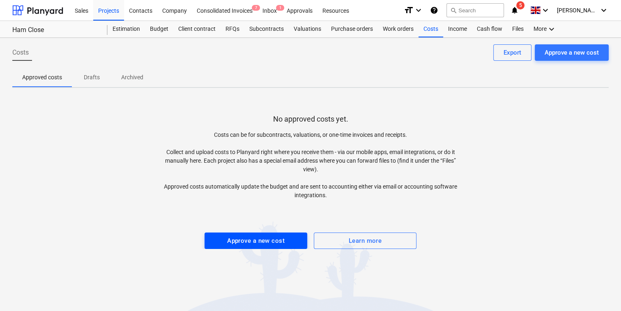
click at [260, 240] on div "Approve a new cost" at bounding box center [256, 240] width 58 height 11
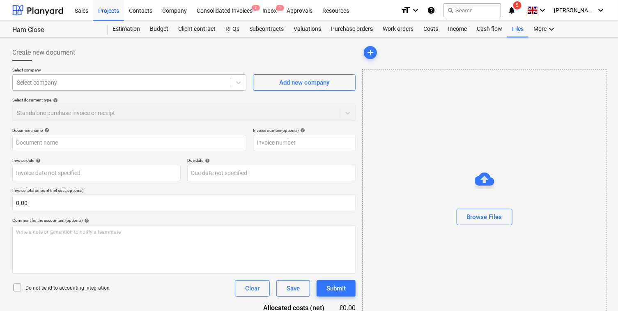
click at [148, 84] on div at bounding box center [122, 82] width 210 height 8
click at [123, 106] on div "Standalone purchase invoice or receipt" at bounding box center [183, 113] width 343 height 16
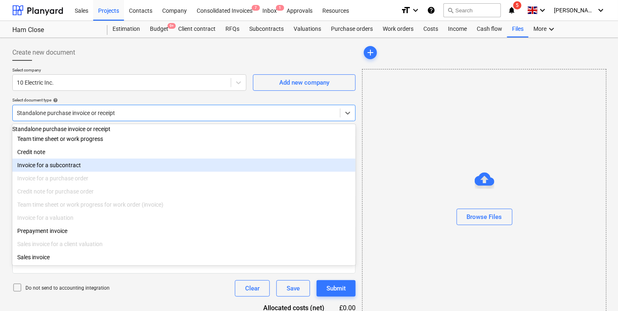
drag, startPoint x: 108, startPoint y: 160, endPoint x: 105, endPoint y: 170, distance: 10.8
click at [105, 170] on div "Standalone purchase invoice or receipt Team time sheet or work progress Credit …" at bounding box center [184, 194] width 344 height 141
click at [105, 170] on div "Invoice for a subcontract" at bounding box center [184, 165] width 344 height 13
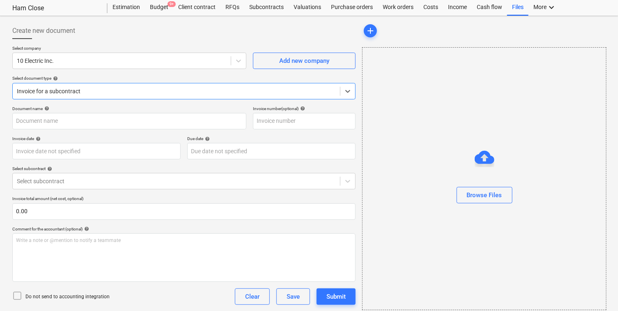
scroll to position [22, 0]
click at [119, 185] on div "Select subcontract" at bounding box center [176, 181] width 327 height 12
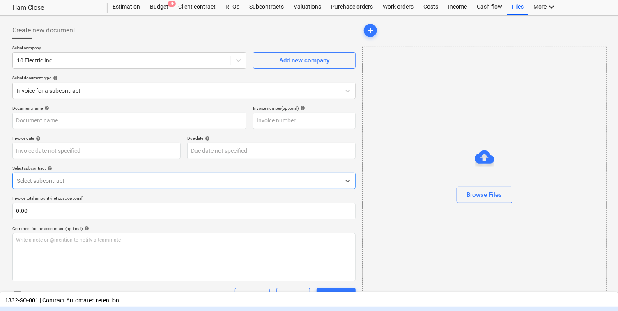
click at [119, 307] on div "1332-SO-002 | Subcontract manual retention" at bounding box center [309, 313] width 618 height 13
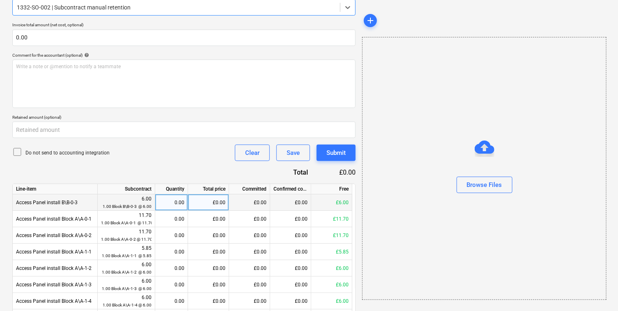
click at [172, 202] on div "0.00" at bounding box center [172, 202] width 26 height 16
type input "1"
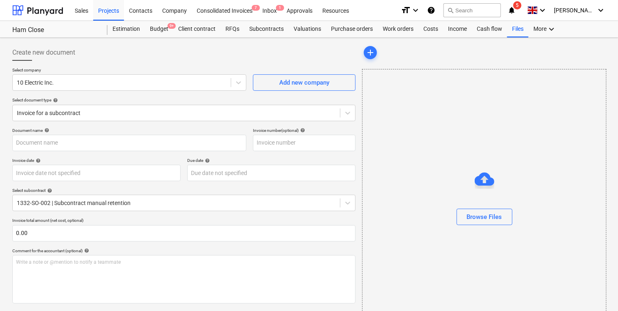
click at [199, 54] on div "Create new document" at bounding box center [183, 52] width 343 height 16
click at [307, 35] on div "Valuations" at bounding box center [307, 29] width 37 height 16
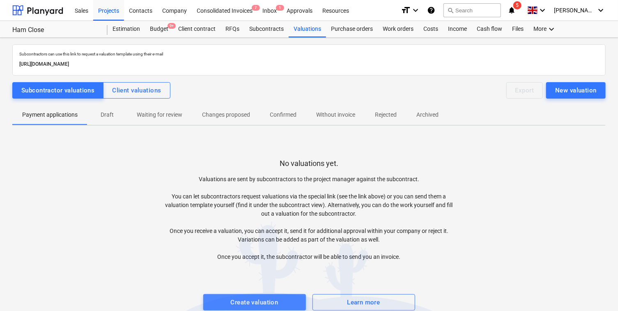
click at [259, 301] on div "Create valuation" at bounding box center [255, 302] width 48 height 11
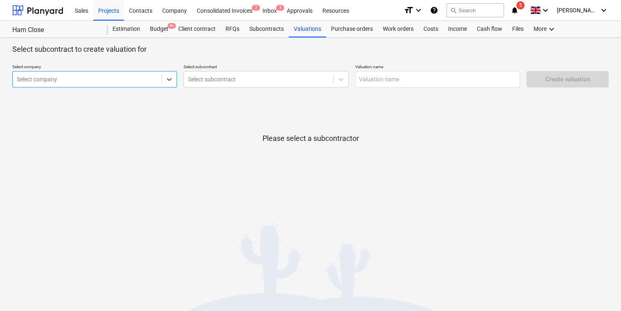
click at [144, 83] on div "Select company" at bounding box center [87, 80] width 149 height 12
click at [213, 85] on div "Select subcontract" at bounding box center [258, 80] width 149 height 12
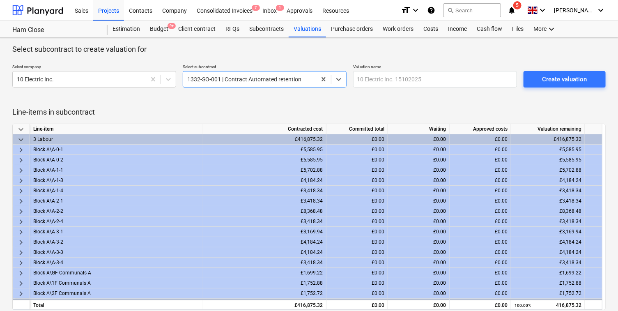
click at [20, 150] on span "keyboard_arrow_right" at bounding box center [21, 150] width 10 height 10
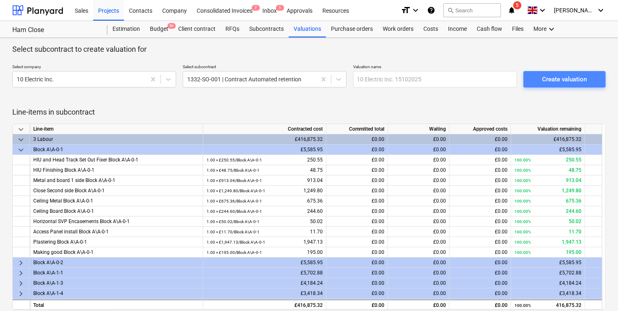
click at [541, 78] on span "Create valuation" at bounding box center [565, 79] width 62 height 11
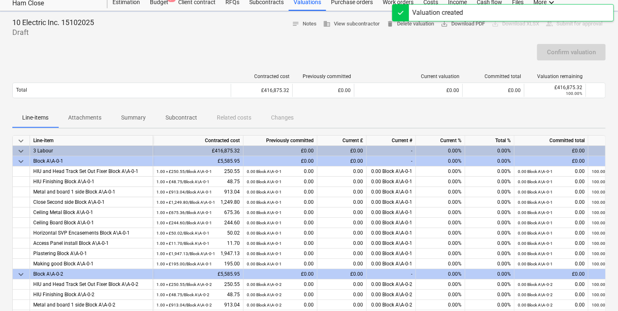
scroll to position [28, 0]
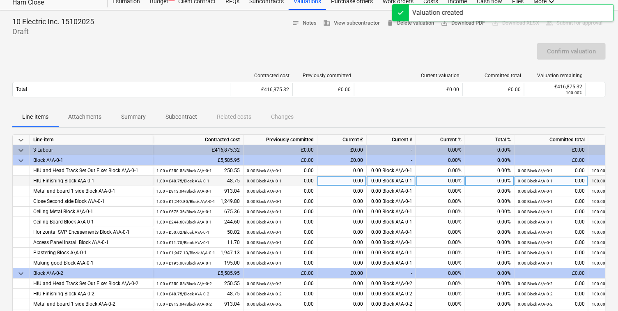
click at [485, 182] on div "0.00%" at bounding box center [489, 181] width 49 height 10
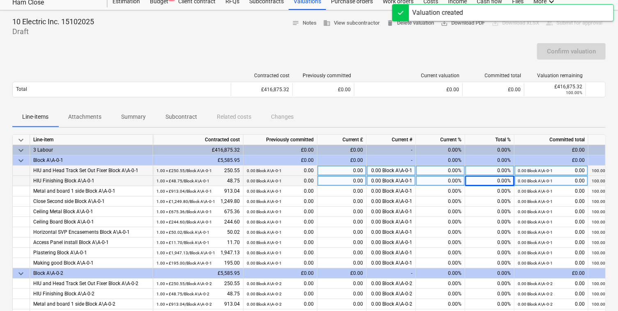
click at [486, 170] on div "0.00%" at bounding box center [489, 171] width 49 height 10
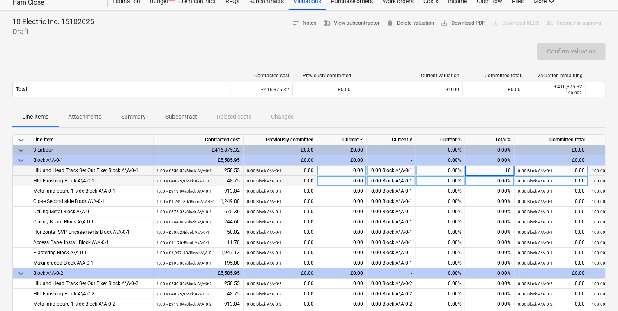
type input "100"
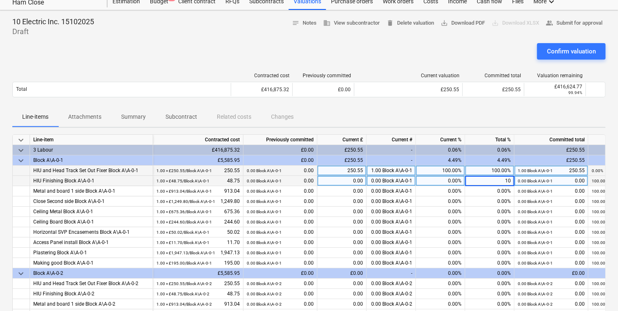
type input "100"
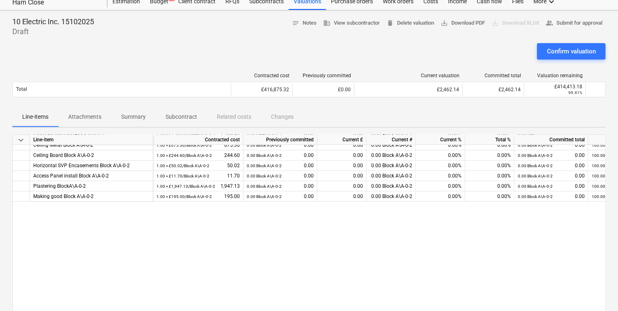
scroll to position [0, 0]
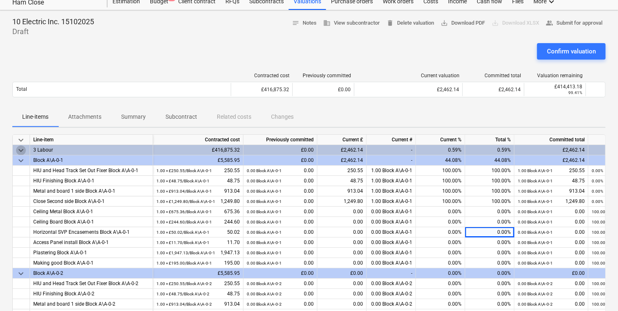
click at [19, 145] on span "keyboard_arrow_down" at bounding box center [21, 150] width 10 height 10
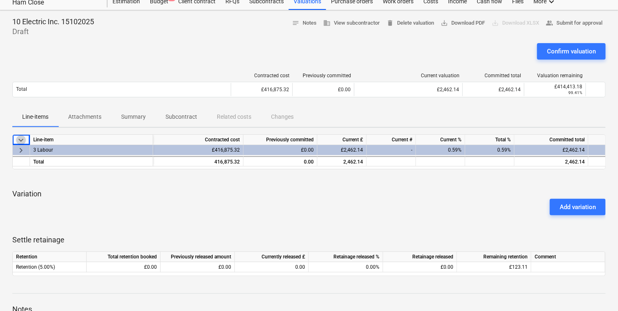
click at [22, 136] on span "keyboard_arrow_down" at bounding box center [21, 140] width 10 height 10
click at [20, 146] on span "keyboard_arrow_right" at bounding box center [21, 150] width 10 height 10
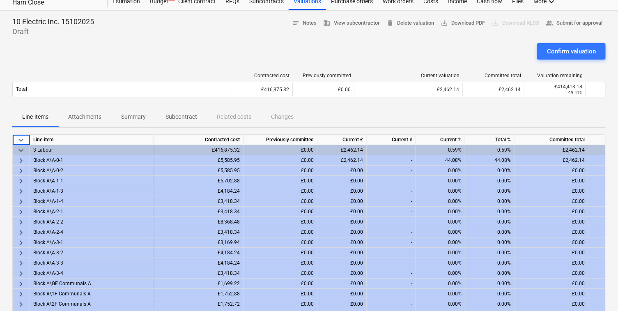
click at [21, 150] on span "keyboard_arrow_down" at bounding box center [21, 150] width 10 height 10
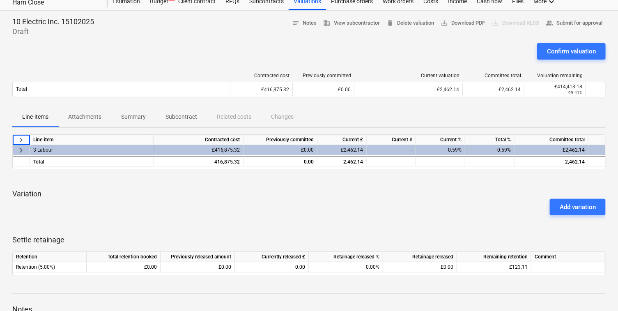
click at [21, 150] on span "keyboard_arrow_right" at bounding box center [21, 150] width 10 height 10
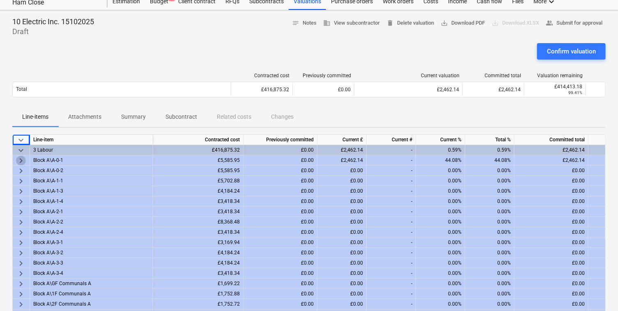
click at [21, 160] on span "keyboard_arrow_right" at bounding box center [21, 161] width 10 height 10
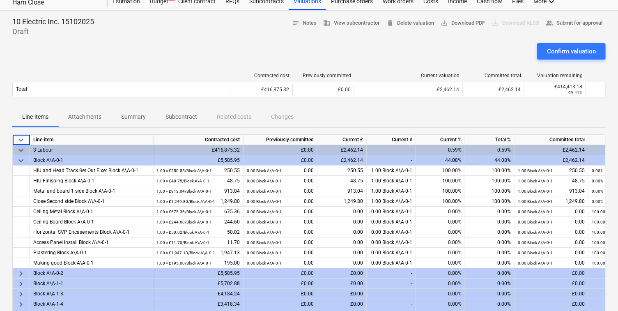
click at [21, 160] on span "keyboard_arrow_down" at bounding box center [21, 161] width 10 height 10
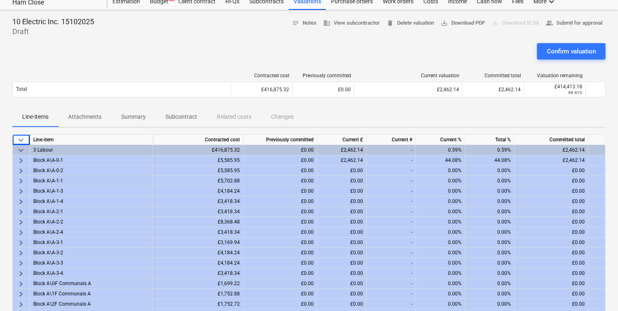
click at [20, 138] on span "keyboard_arrow_down" at bounding box center [21, 140] width 10 height 10
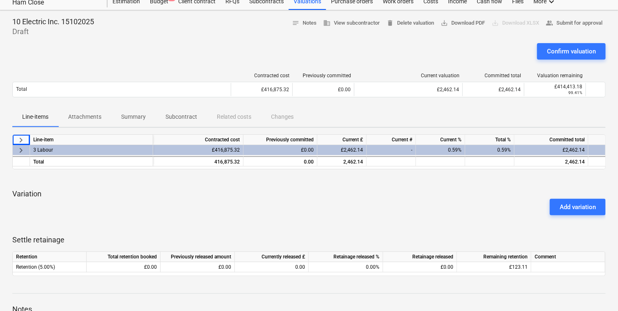
click at [20, 138] on span "keyboard_arrow_right" at bounding box center [21, 140] width 10 height 10
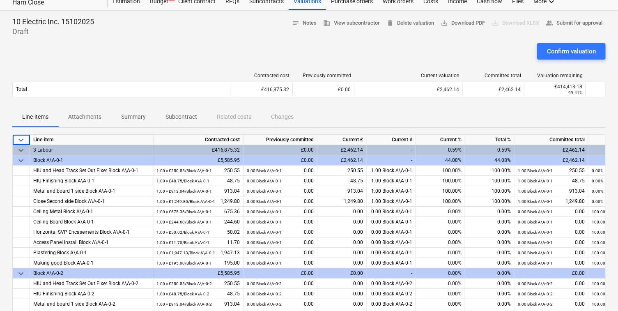
click at [20, 138] on span "keyboard_arrow_down" at bounding box center [21, 140] width 10 height 10
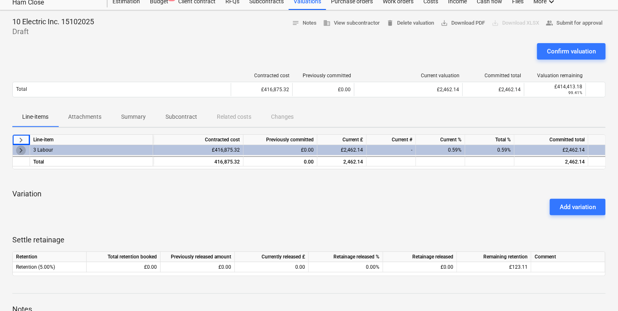
click at [20, 147] on span "keyboard_arrow_right" at bounding box center [21, 150] width 10 height 10
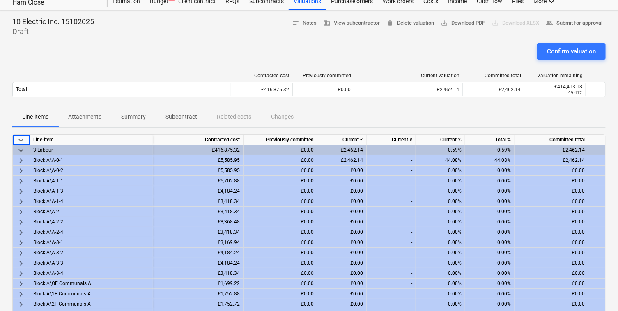
click at [499, 172] on div "0.00%" at bounding box center [489, 171] width 49 height 10
click at [23, 157] on span "keyboard_arrow_right" at bounding box center [21, 161] width 10 height 10
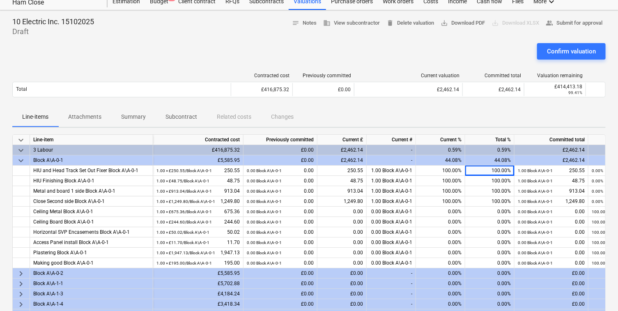
click at [457, 116] on div "Line-items Attachments Summary Subcontract Related costs Changes" at bounding box center [308, 117] width 593 height 20
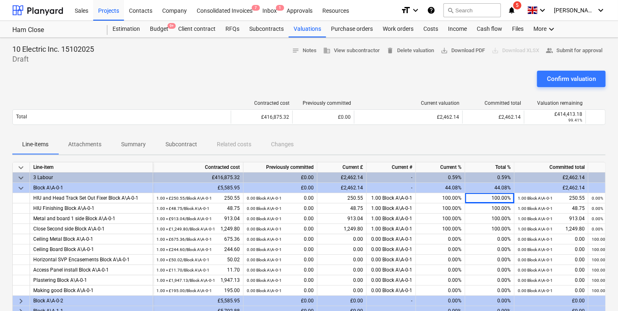
click at [178, 140] on p "Subcontract" at bounding box center [182, 144] width 32 height 9
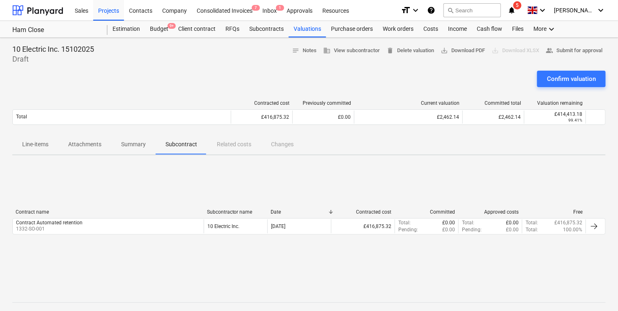
click at [44, 145] on p "Line-items" at bounding box center [35, 144] width 26 height 9
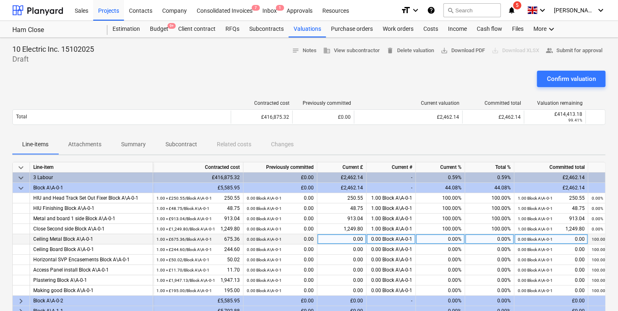
click at [429, 239] on div "0.00%" at bounding box center [440, 239] width 49 height 10
type input "100"
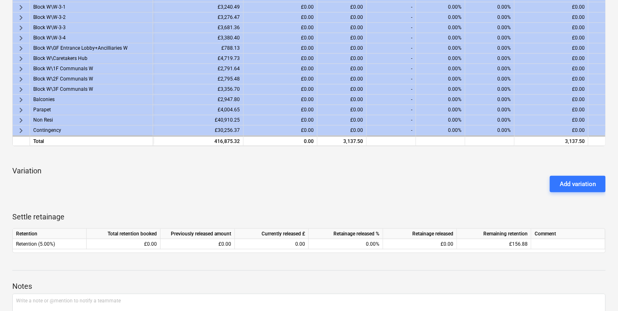
scroll to position [296, 0]
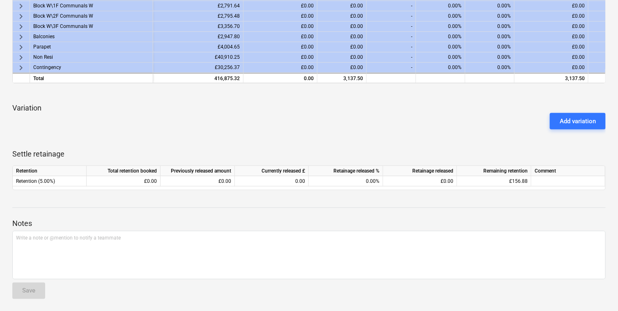
click at [440, 121] on div "Add variation" at bounding box center [309, 121] width 600 height 23
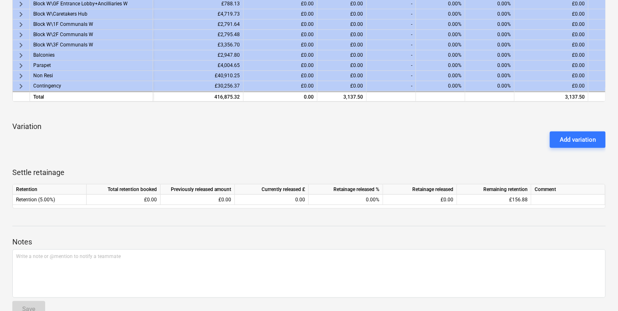
scroll to position [276, 0]
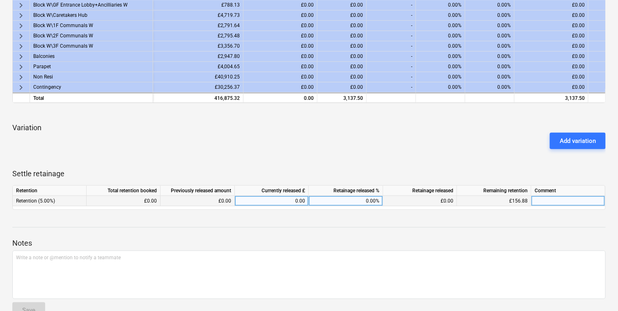
click at [502, 196] on div "£156.88" at bounding box center [494, 201] width 74 height 10
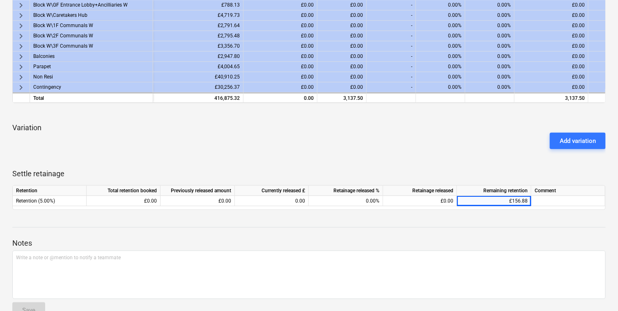
click at [473, 173] on p "Settle retainage" at bounding box center [308, 174] width 593 height 10
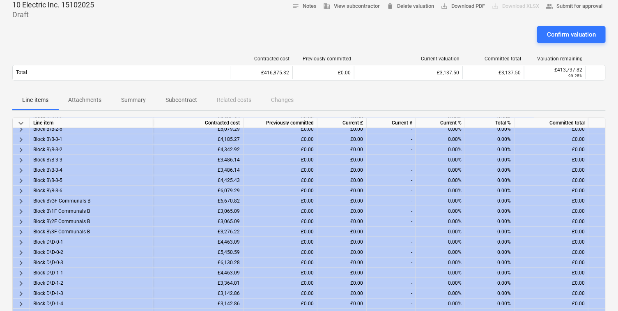
scroll to position [0, 0]
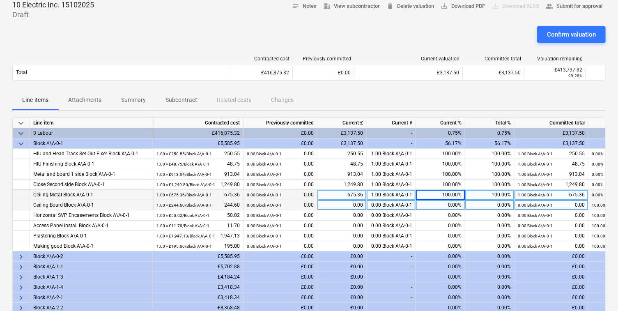
click at [447, 204] on div "0.00%" at bounding box center [440, 205] width 49 height 10
type input "100"
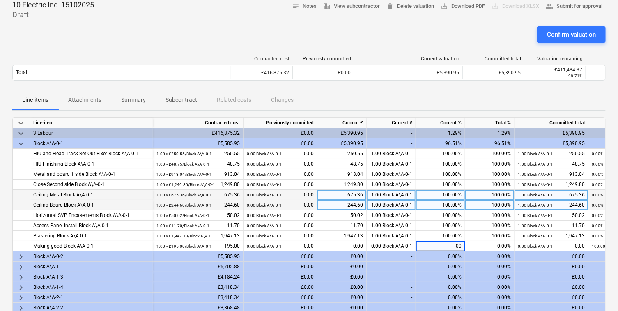
type input "0"
type input "100"
click at [21, 141] on span "keyboard_arrow_down" at bounding box center [21, 144] width 10 height 10
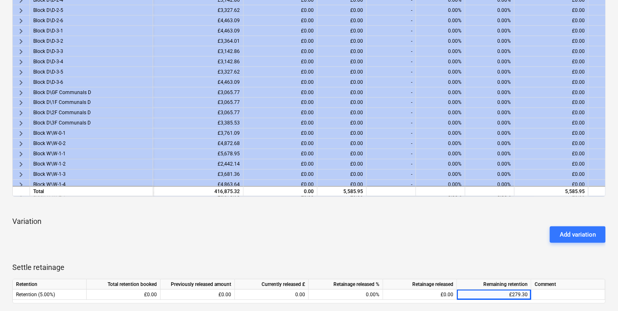
scroll to position [296, 0]
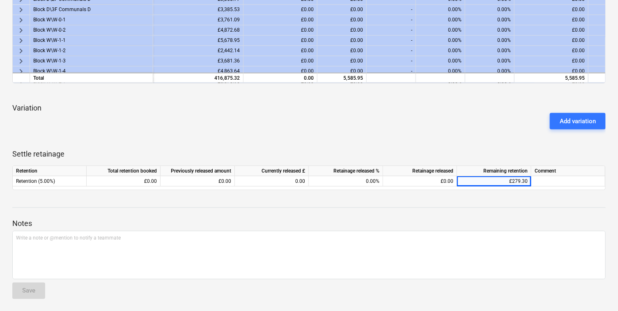
click at [217, 123] on div "Add variation" at bounding box center [309, 121] width 600 height 23
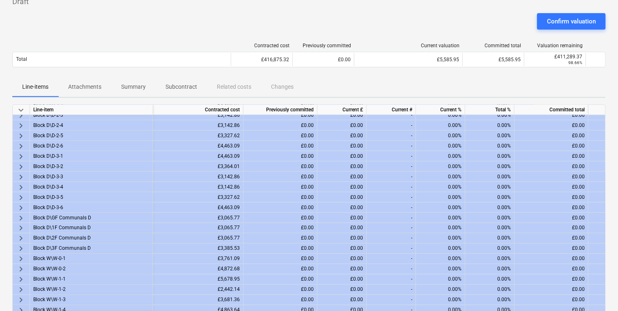
scroll to position [0, 0]
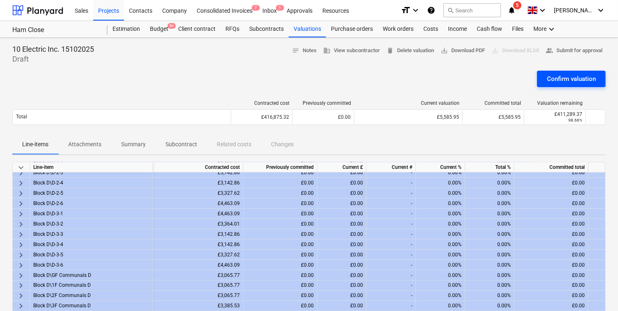
click at [561, 71] on button "Confirm valuation" at bounding box center [571, 79] width 69 height 16
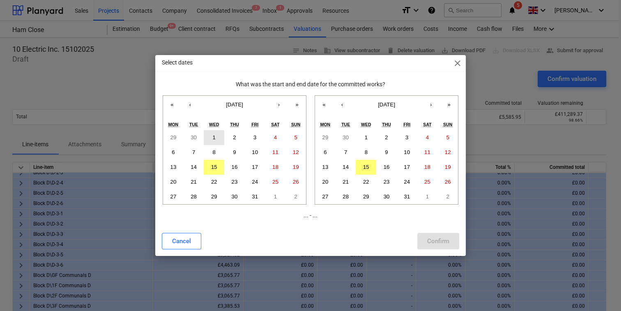
click at [213, 137] on abbr "1" at bounding box center [214, 137] width 3 height 6
click at [408, 195] on abbr "31" at bounding box center [407, 196] width 6 height 6
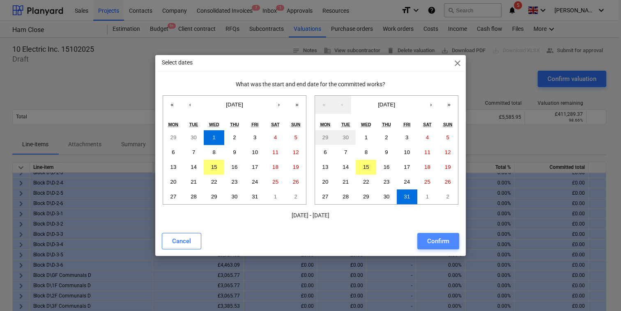
click at [438, 238] on div "Confirm" at bounding box center [438, 241] width 22 height 11
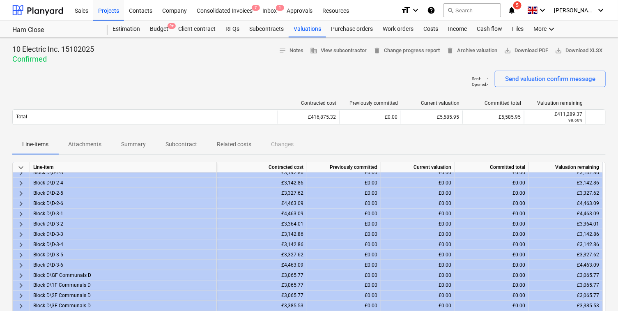
click at [229, 139] on span "Related costs" at bounding box center [234, 145] width 54 height 14
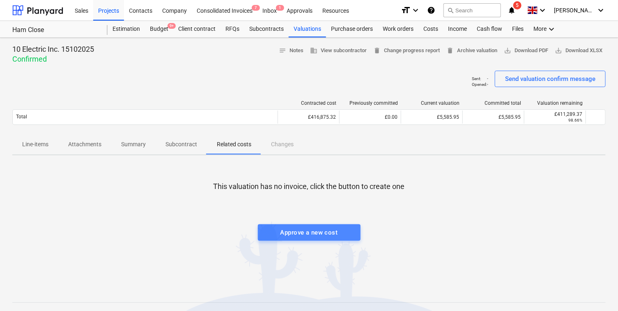
click at [286, 234] on div "Approve a new cost" at bounding box center [310, 232] width 58 height 11
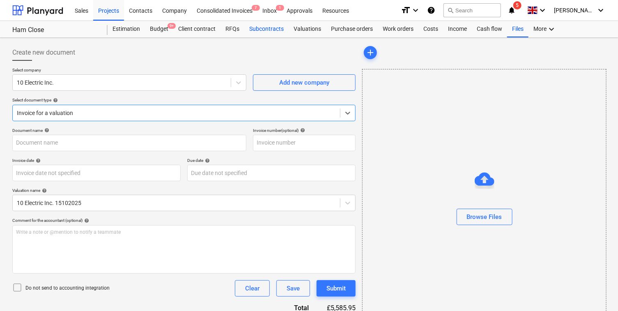
click at [260, 29] on div "Subcontracts" at bounding box center [266, 29] width 44 height 16
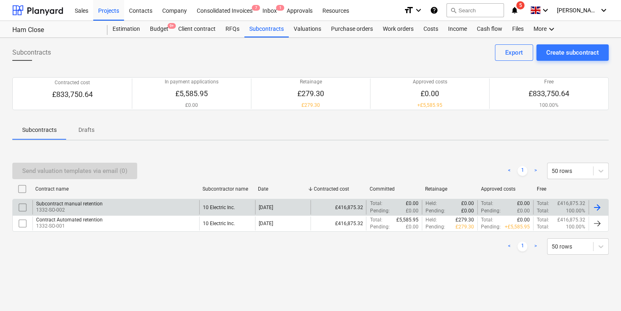
click at [109, 202] on div "Subcontract manual retention 1332-SO-002" at bounding box center [115, 207] width 167 height 14
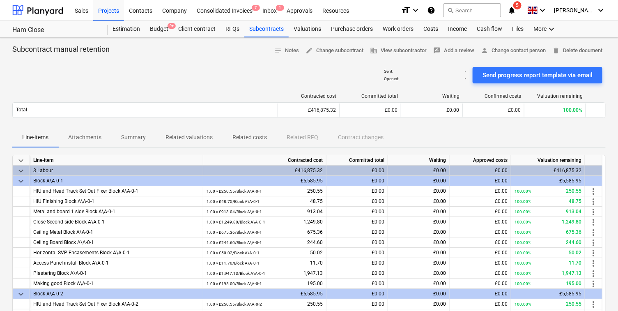
click at [191, 135] on p "Related valuations" at bounding box center [189, 137] width 47 height 9
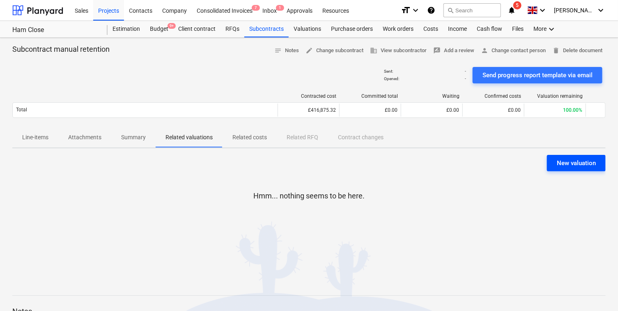
click at [559, 161] on div "New valuation" at bounding box center [576, 163] width 39 height 11
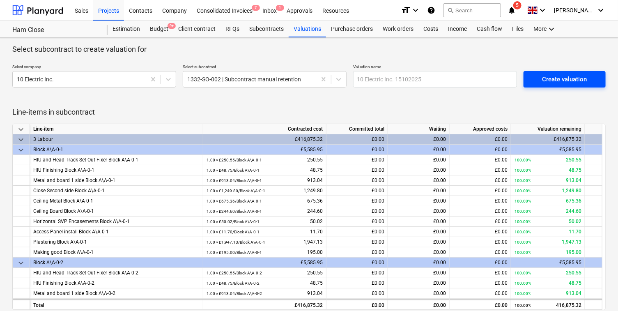
click at [543, 75] on div "Create valuation" at bounding box center [565, 79] width 45 height 11
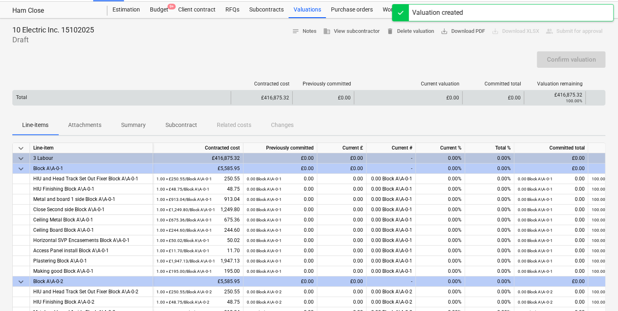
scroll to position [20, 0]
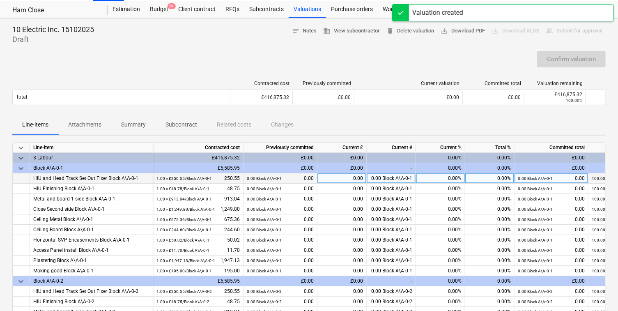
click at [437, 182] on div "0.00%" at bounding box center [440, 178] width 49 height 10
type input "100"
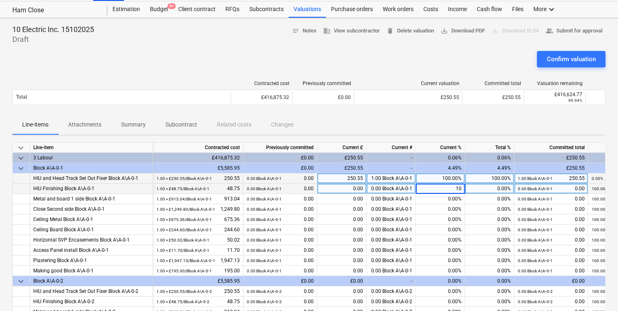
type input "100"
click at [434, 123] on div "Line-items Attachments Summary Subcontract Related costs Changes" at bounding box center [308, 125] width 593 height 20
click at [21, 159] on span "keyboard_arrow_down" at bounding box center [21, 158] width 10 height 10
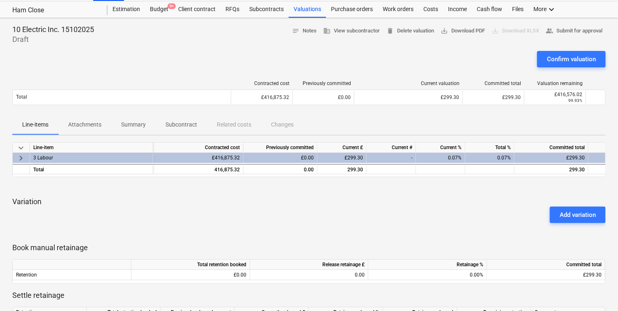
scroll to position [41, 0]
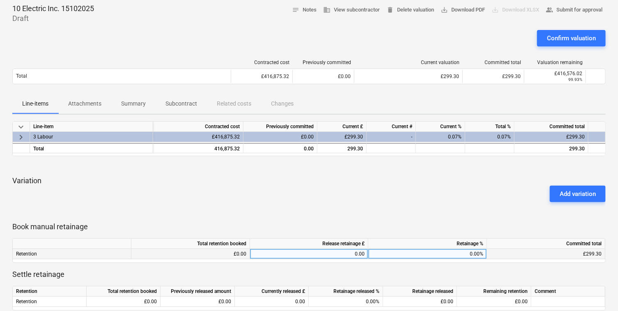
click at [230, 253] on div "£0.00" at bounding box center [190, 254] width 119 height 10
click at [447, 255] on div "0.00%" at bounding box center [427, 254] width 119 height 10
type input "5"
click at [445, 213] on div at bounding box center [308, 212] width 593 height 7
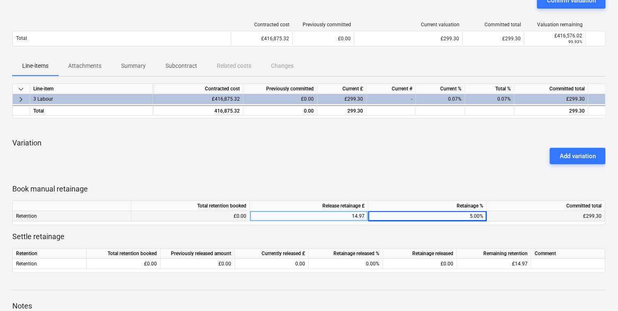
scroll to position [0, 0]
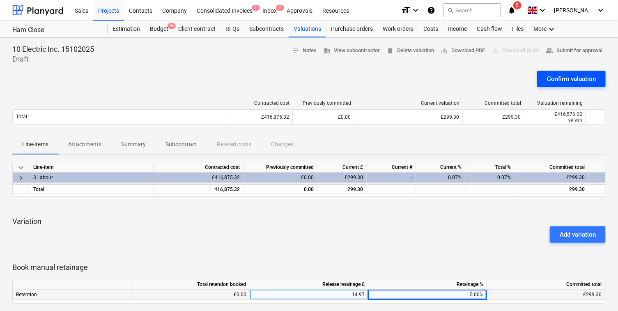
click at [577, 78] on div "Confirm valuation" at bounding box center [571, 79] width 49 height 11
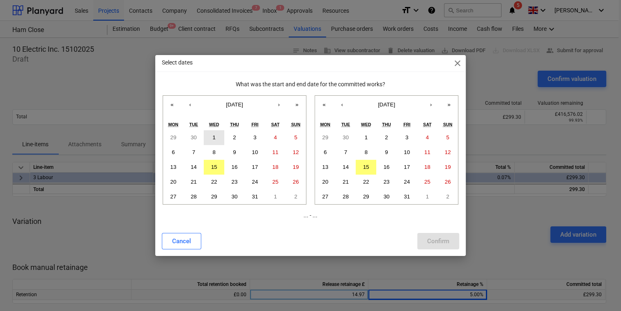
click at [221, 138] on button "1" at bounding box center [214, 137] width 21 height 15
click at [406, 196] on abbr "31" at bounding box center [407, 196] width 6 height 6
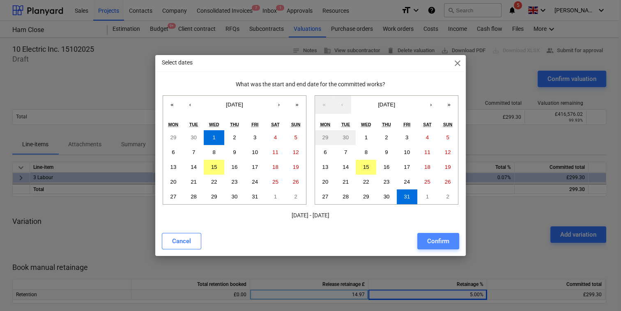
click at [434, 238] on div "Confirm" at bounding box center [438, 241] width 22 height 11
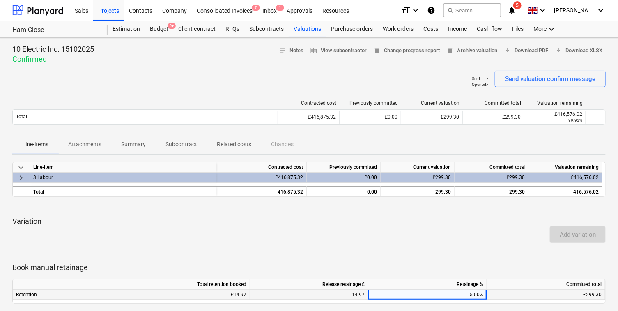
click at [229, 140] on p "Related costs" at bounding box center [234, 144] width 35 height 9
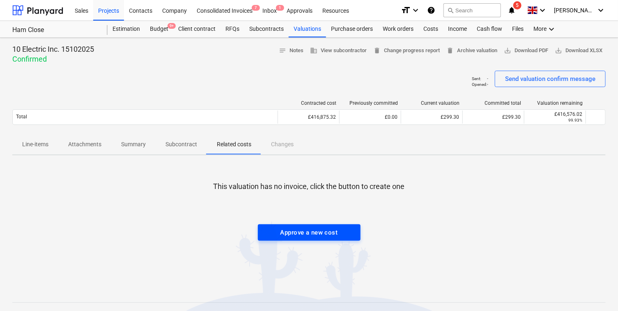
click at [284, 231] on div "Approve a new cost" at bounding box center [310, 232] width 58 height 11
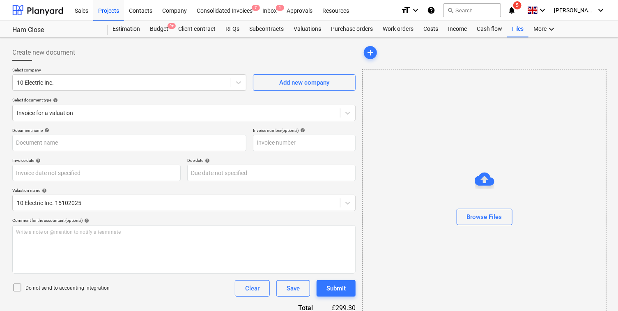
click at [172, 55] on div "Create new document" at bounding box center [183, 52] width 343 height 16
click at [105, 8] on div "Projects" at bounding box center [108, 10] width 31 height 21
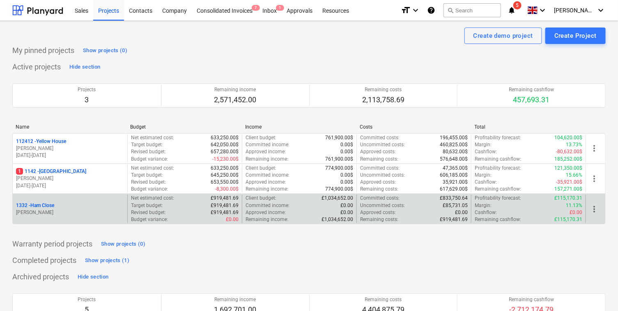
click at [72, 203] on div "[STREET_ADDRESS]" at bounding box center [70, 205] width 108 height 7
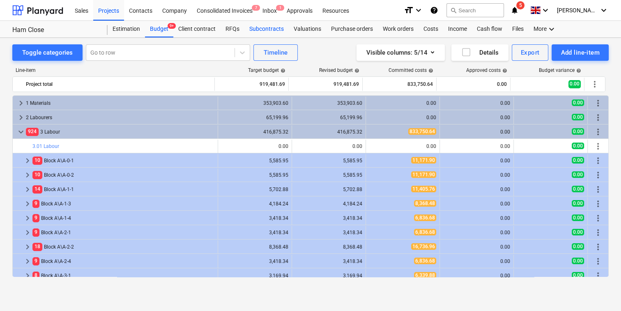
click at [254, 32] on div "Subcontracts" at bounding box center [266, 29] width 44 height 16
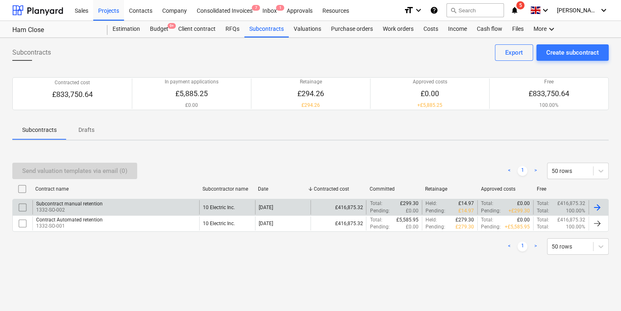
click at [159, 206] on div "Subcontract manual retention 1332-SO-002" at bounding box center [115, 207] width 167 height 14
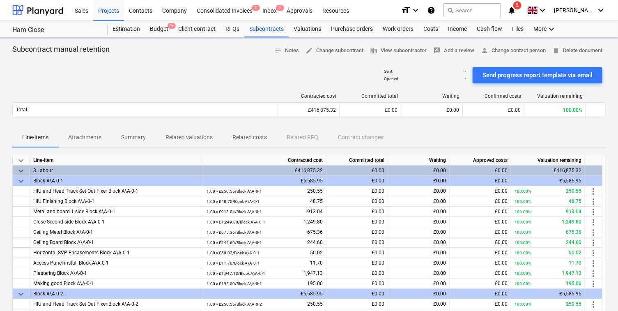
click at [206, 135] on p "Related valuations" at bounding box center [189, 137] width 47 height 9
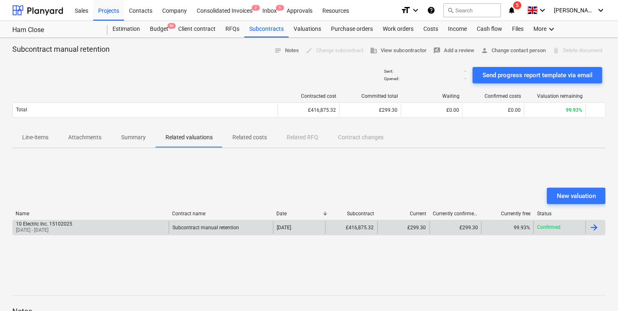
click at [603, 232] on div at bounding box center [596, 227] width 20 height 13
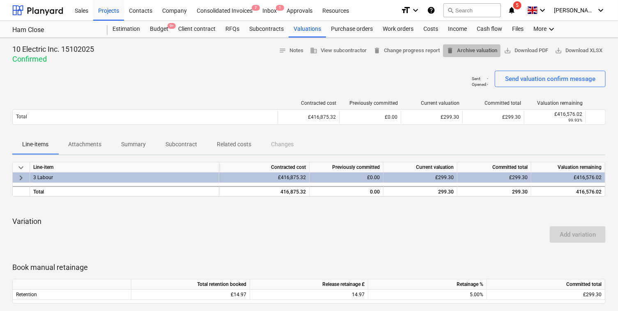
click at [462, 53] on span "delete Archive valuation" at bounding box center [471, 50] width 51 height 9
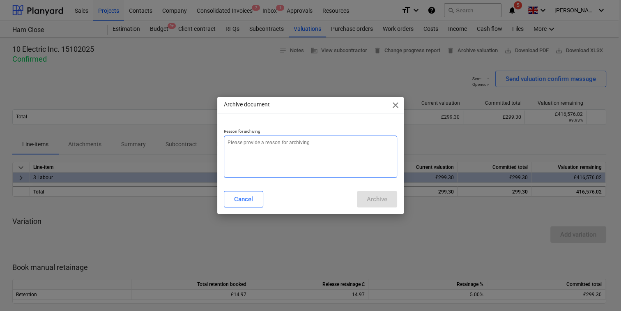
click at [370, 146] on textarea at bounding box center [310, 157] width 173 height 42
type textarea "lk"
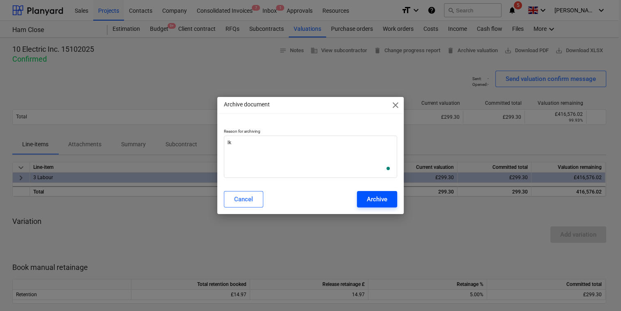
click at [378, 200] on div "Archive" at bounding box center [377, 199] width 21 height 11
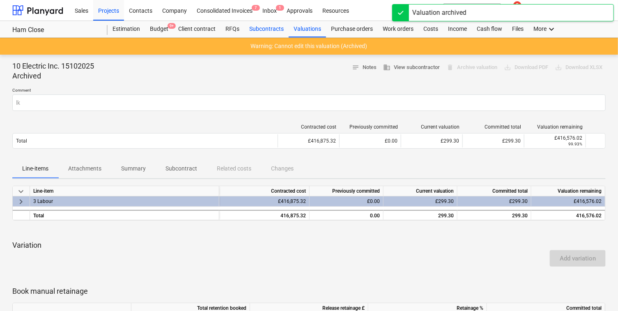
click at [273, 25] on div "Subcontracts" at bounding box center [266, 29] width 44 height 16
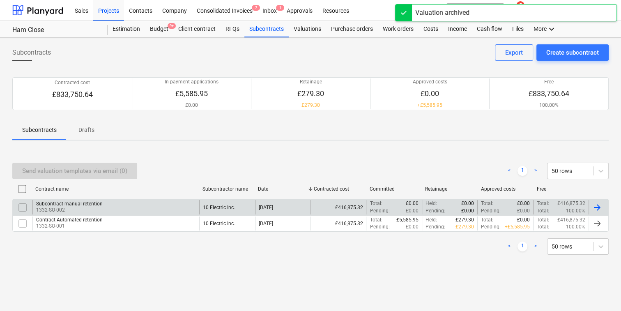
click at [129, 201] on div "Subcontract manual retention 1332-SO-002" at bounding box center [115, 207] width 167 height 14
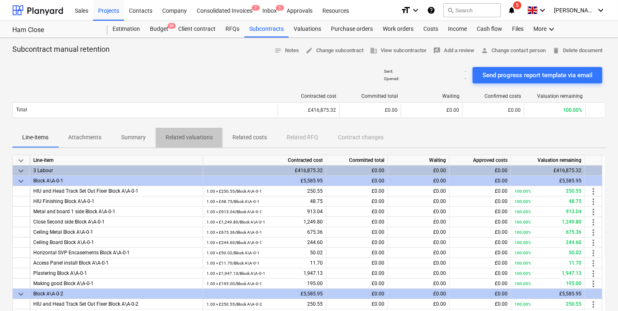
click at [179, 142] on span "Related valuations" at bounding box center [189, 138] width 67 height 14
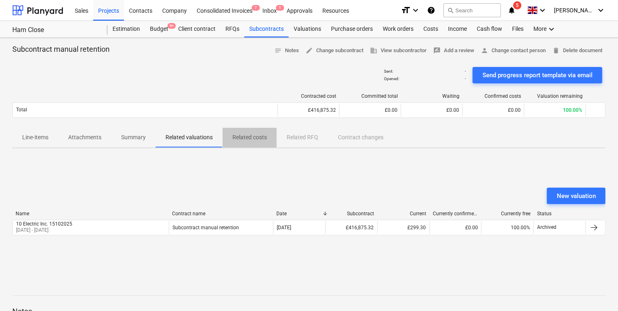
click at [253, 136] on p "Related costs" at bounding box center [249, 137] width 35 height 9
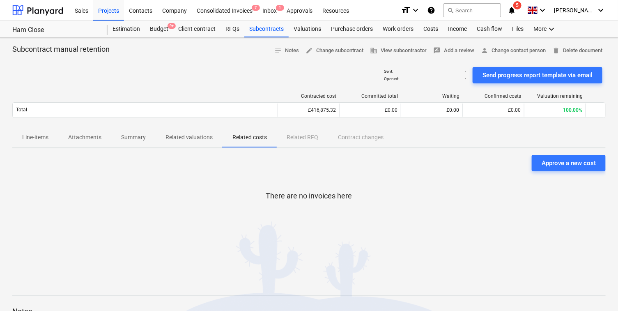
click at [193, 135] on p "Related valuations" at bounding box center [189, 137] width 47 height 9
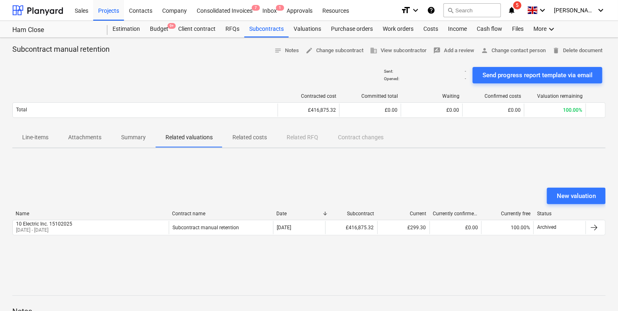
click at [147, 133] on span "Summary" at bounding box center [133, 138] width 44 height 14
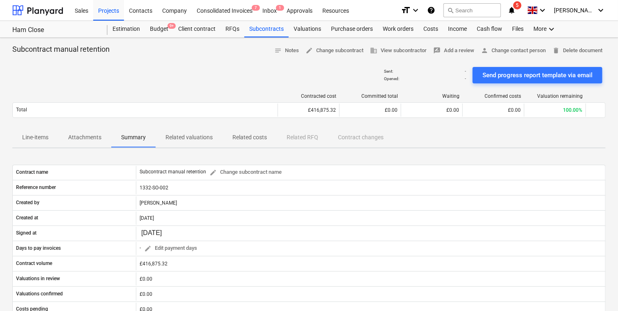
click at [71, 140] on p "Attachments" at bounding box center [84, 137] width 33 height 9
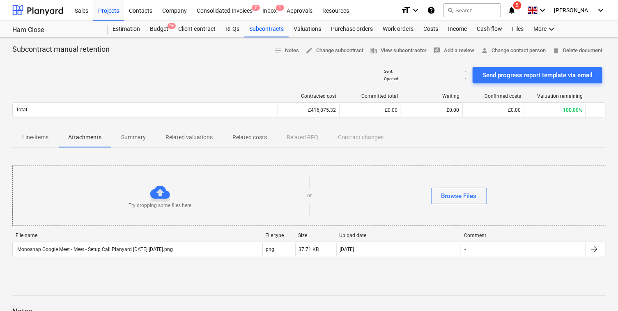
click at [34, 136] on p "Line-items" at bounding box center [35, 137] width 26 height 9
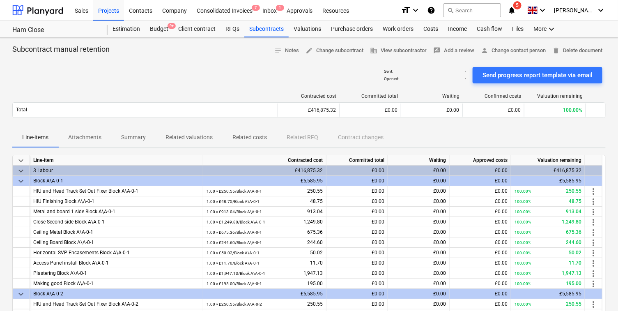
click at [21, 169] on span "keyboard_arrow_down" at bounding box center [21, 171] width 10 height 10
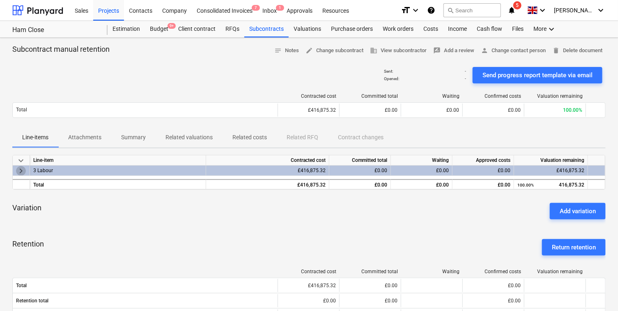
click at [19, 173] on span "keyboard_arrow_right" at bounding box center [21, 171] width 10 height 10
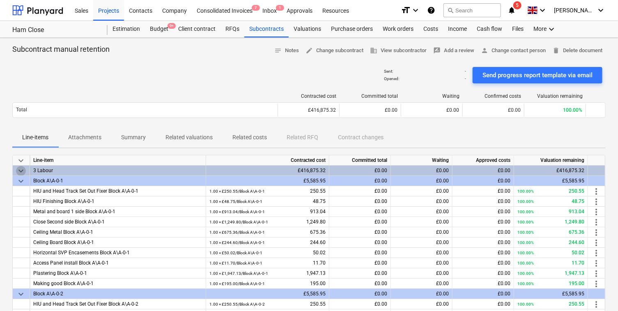
click at [19, 173] on span "keyboard_arrow_down" at bounding box center [21, 171] width 10 height 10
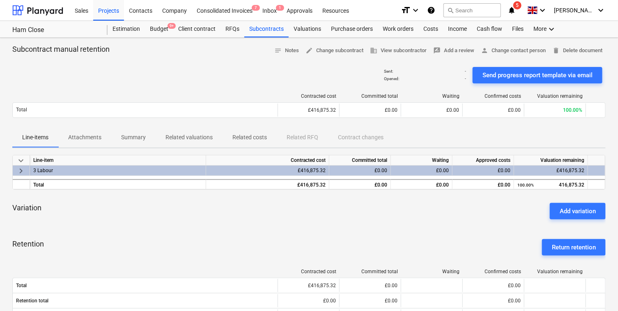
click at [21, 158] on span "keyboard_arrow_down" at bounding box center [21, 161] width 10 height 10
click at [20, 177] on div "keyboard_arrow_right Line-item Contracted cost Committed total Waiting Approved…" at bounding box center [308, 172] width 593 height 35
click at [20, 171] on span "keyboard_arrow_right" at bounding box center [21, 171] width 10 height 10
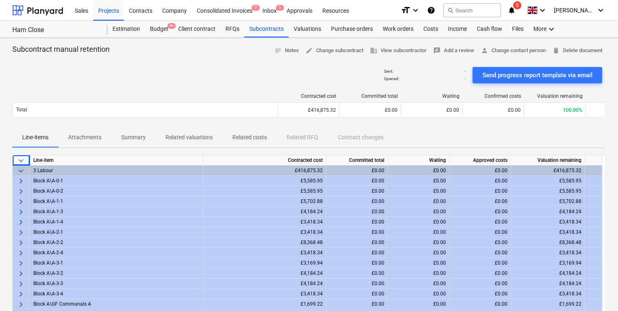
click at [260, 37] on div "Ham Close Estimation Budget 9+ Client contract RFQs Subcontracts Valuations Pur…" at bounding box center [309, 29] width 618 height 17
click at [260, 31] on div "Subcontracts" at bounding box center [266, 29] width 44 height 16
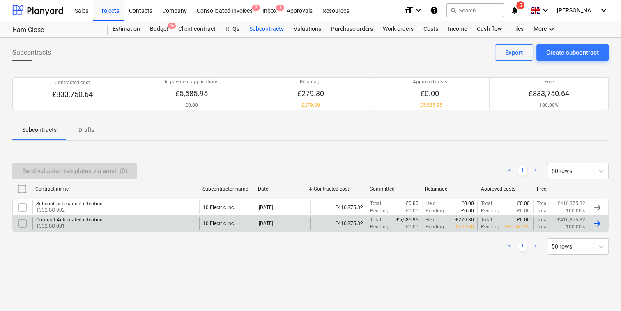
click at [91, 222] on div "Contract Automated retention" at bounding box center [69, 220] width 67 height 6
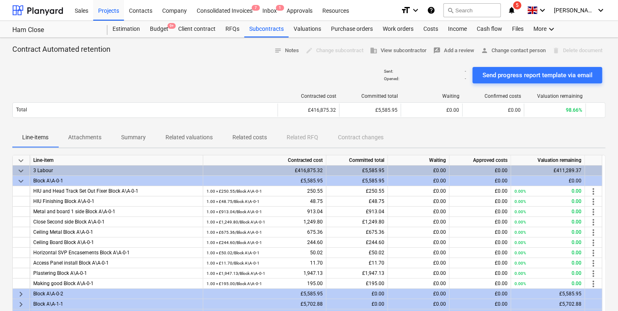
click at [191, 138] on p "Related valuations" at bounding box center [189, 137] width 47 height 9
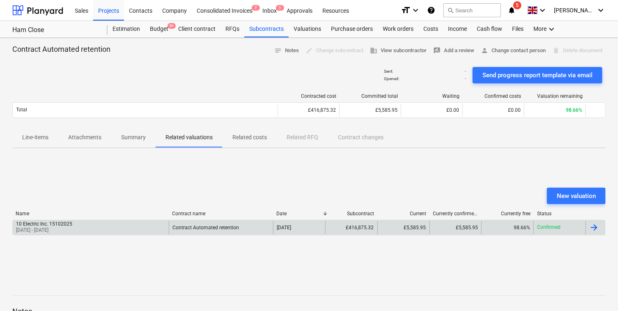
click at [567, 223] on div "Confirmed" at bounding box center [560, 227] width 52 height 13
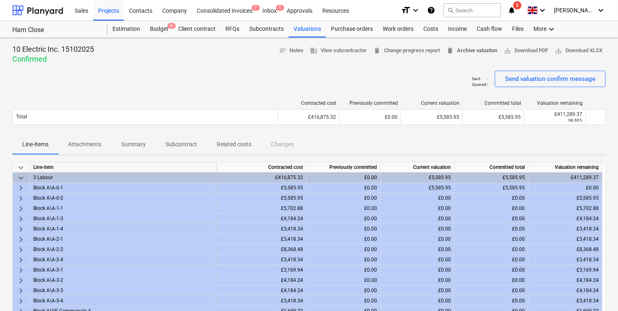
click at [470, 48] on span "delete Archive valuation" at bounding box center [471, 50] width 51 height 9
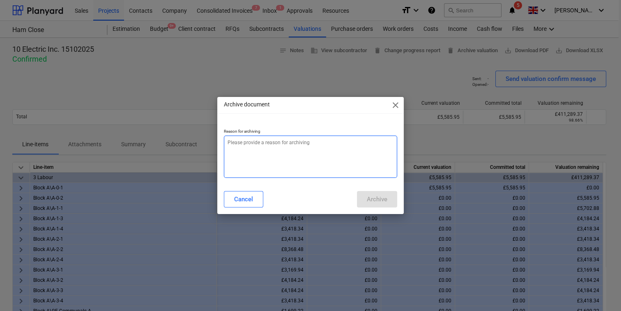
click at [349, 139] on textarea at bounding box center [310, 157] width 173 height 42
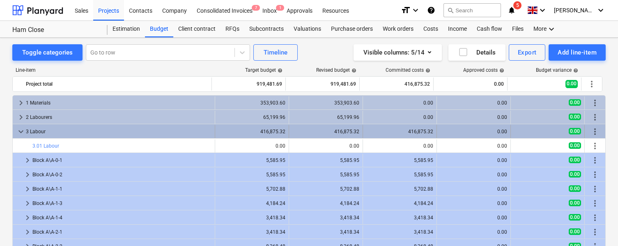
click at [19, 130] on span "keyboard_arrow_down" at bounding box center [21, 132] width 10 height 10
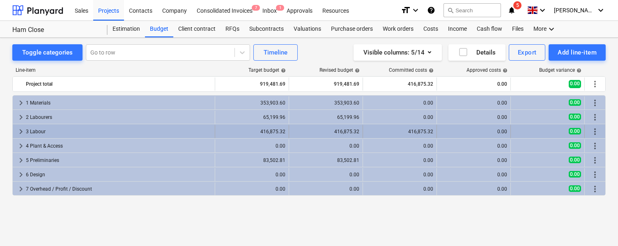
click at [18, 131] on span "keyboard_arrow_right" at bounding box center [21, 132] width 10 height 10
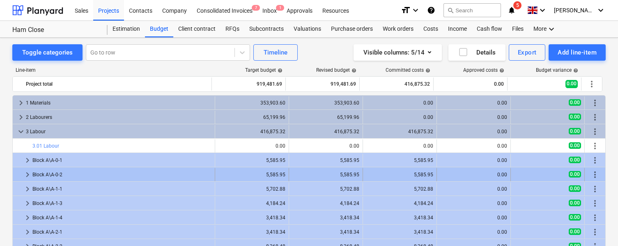
click at [27, 176] on span "keyboard_arrow_right" at bounding box center [28, 175] width 10 height 10
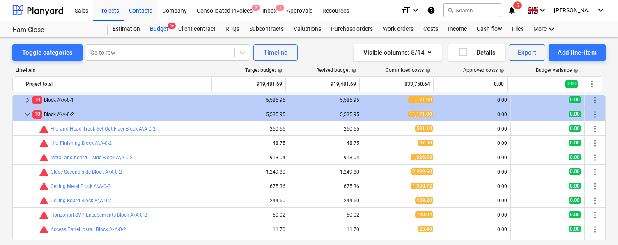
scroll to position [60, 0]
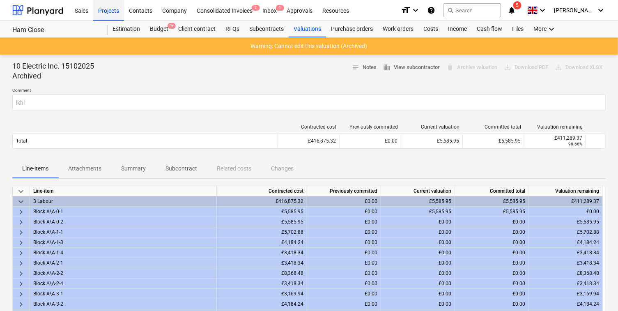
click at [114, 12] on div "Projects" at bounding box center [108, 10] width 31 height 21
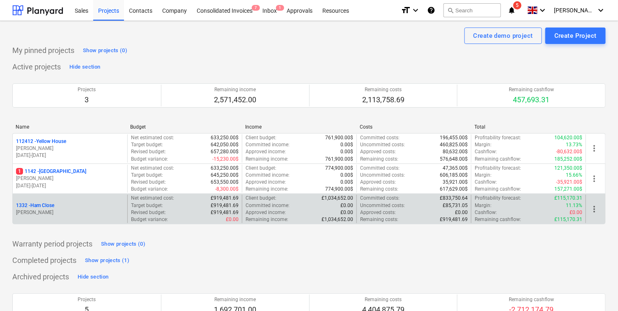
click at [83, 198] on div "1332 - Ham Close [PERSON_NAME]" at bounding box center [70, 209] width 115 height 28
click at [81, 206] on div "[STREET_ADDRESS]" at bounding box center [70, 205] width 108 height 7
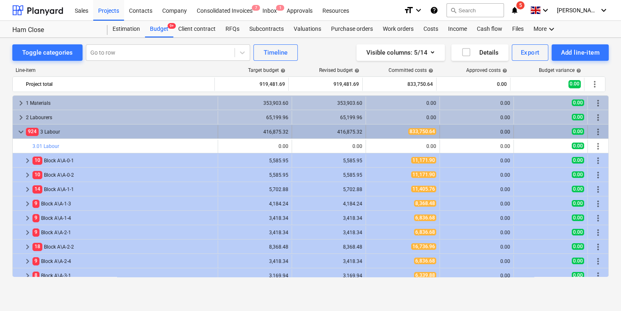
click at [26, 127] on div "924 3 Labour" at bounding box center [120, 131] width 189 height 13
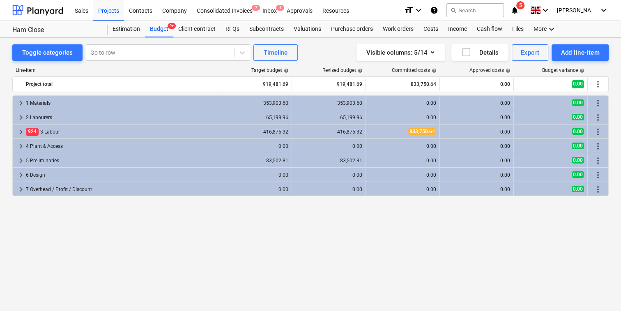
click at [242, 41] on div "Toggle categories Go to row Timeline Visible columns : 5/14 Details Export Add …" at bounding box center [310, 165] width 621 height 255
click at [263, 31] on div "Subcontracts" at bounding box center [266, 29] width 44 height 16
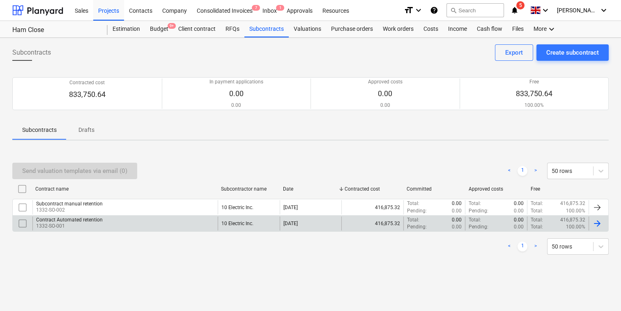
click at [78, 223] on p "1332-SO-001" at bounding box center [69, 226] width 67 height 7
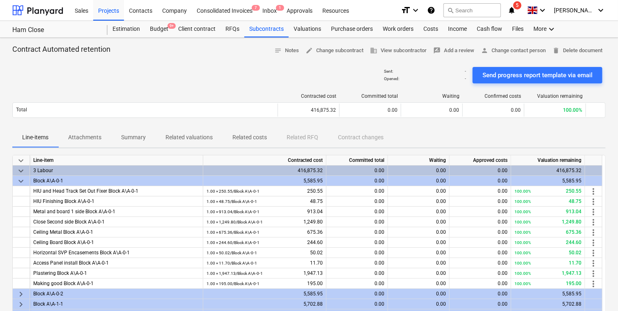
click at [23, 180] on span "keyboard_arrow_down" at bounding box center [21, 181] width 10 height 10
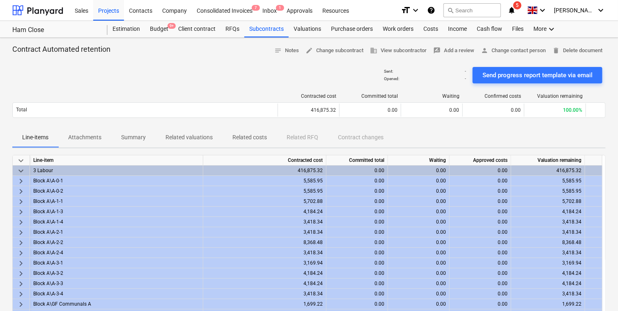
click at [20, 166] on span "keyboard_arrow_down" at bounding box center [21, 171] width 10 height 10
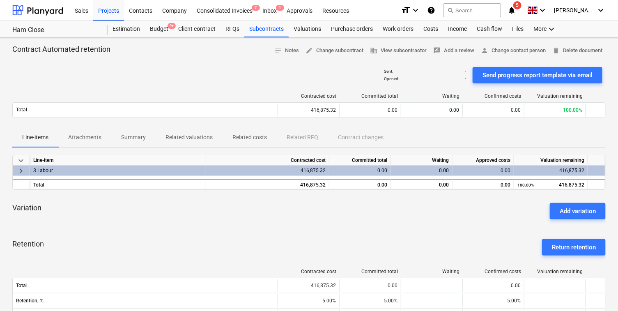
click at [184, 135] on p "Related valuations" at bounding box center [189, 137] width 47 height 9
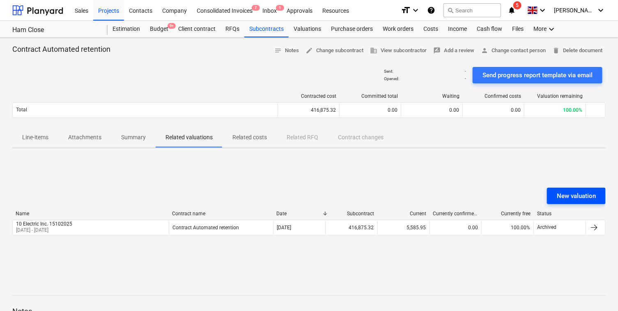
click at [560, 191] on div "New valuation" at bounding box center [576, 196] width 39 height 11
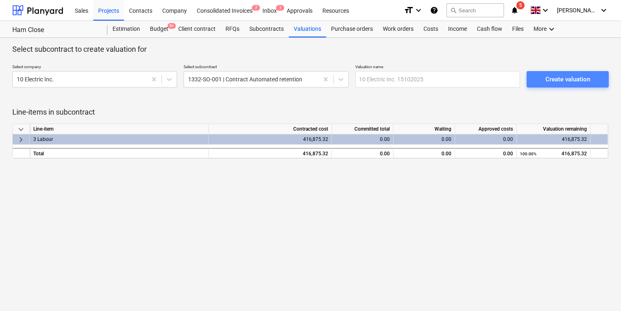
click at [586, 76] on div "Create valuation" at bounding box center [567, 79] width 45 height 11
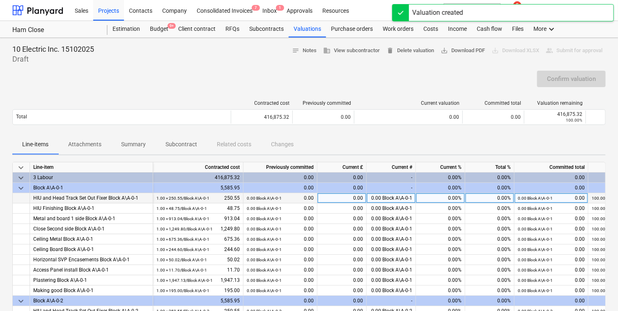
click at [452, 196] on div "0.00%" at bounding box center [440, 198] width 49 height 10
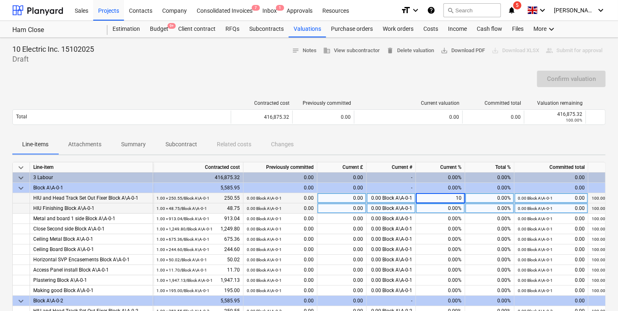
type input "100"
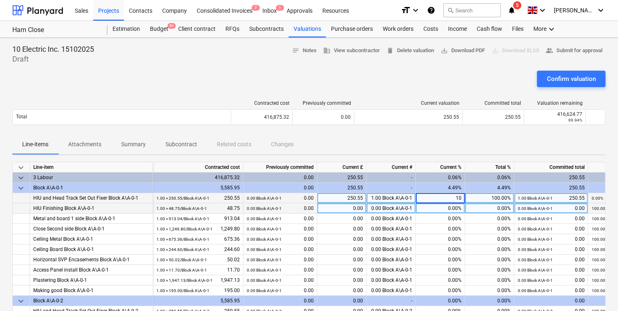
type input "100"
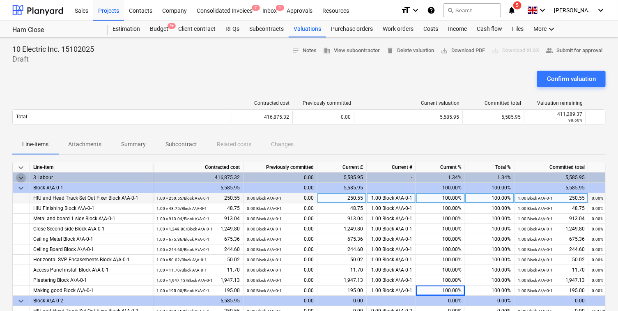
click at [23, 173] on span "keyboard_arrow_down" at bounding box center [21, 178] width 10 height 10
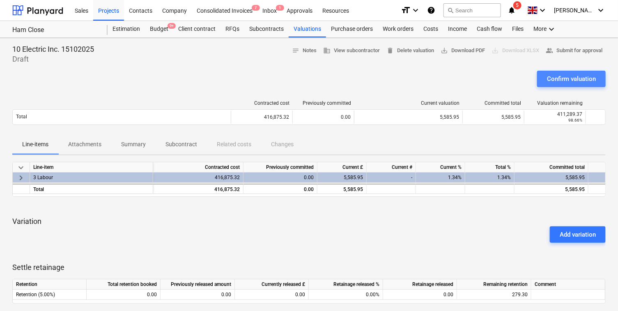
click at [566, 81] on div "Confirm valuation" at bounding box center [571, 79] width 49 height 11
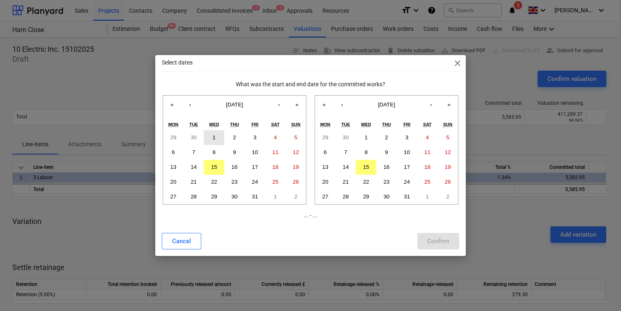
click at [211, 134] on button "1" at bounding box center [214, 137] width 21 height 15
click at [258, 199] on button "31" at bounding box center [255, 196] width 21 height 15
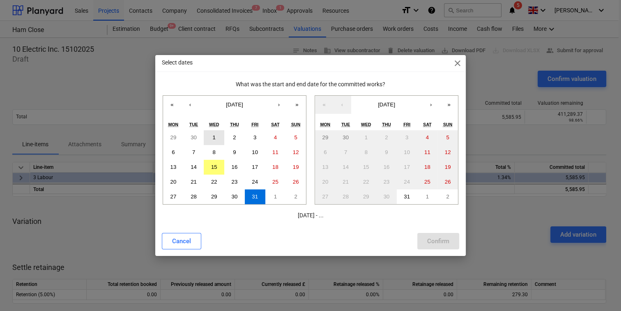
click at [216, 139] on button "1" at bounding box center [214, 137] width 21 height 15
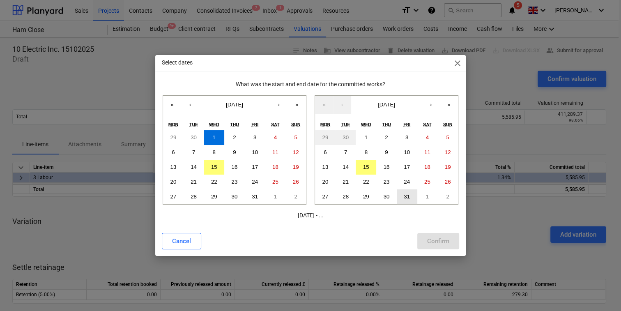
click at [407, 199] on abbr "31" at bounding box center [407, 196] width 6 height 6
click at [429, 242] on div "Confirm" at bounding box center [438, 241] width 22 height 11
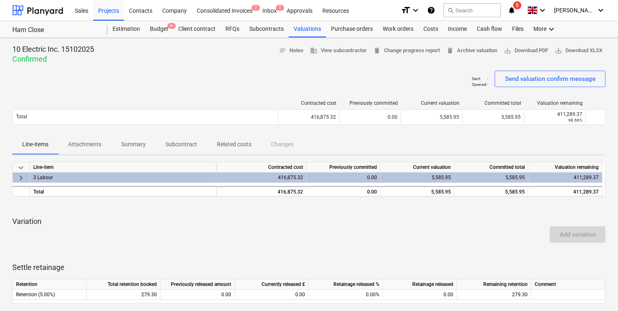
click at [242, 148] on p "Related costs" at bounding box center [234, 144] width 35 height 9
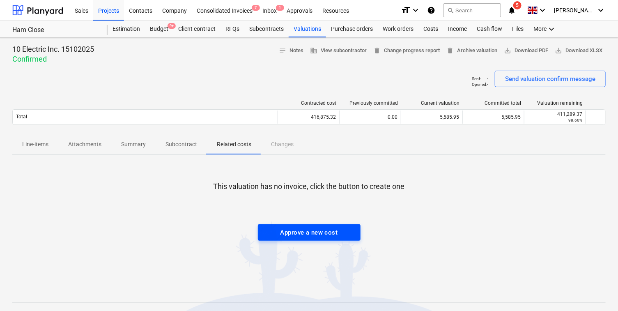
click at [274, 228] on span "Approve a new cost" at bounding box center [309, 232] width 85 height 11
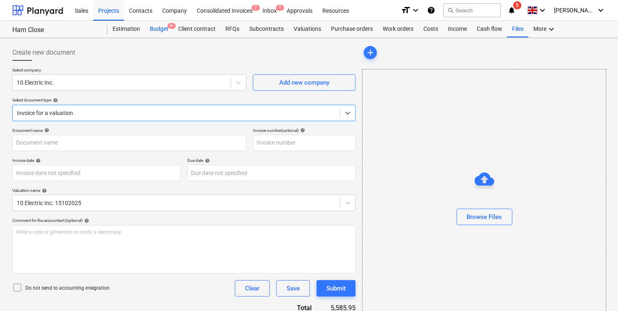
click at [156, 23] on div "Budget 9+" at bounding box center [159, 29] width 28 height 16
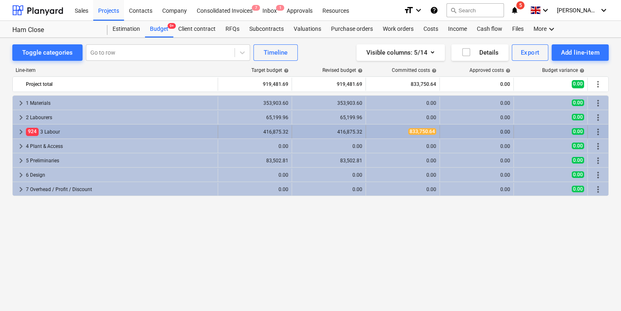
click at [19, 136] on span "keyboard_arrow_right" at bounding box center [21, 132] width 10 height 10
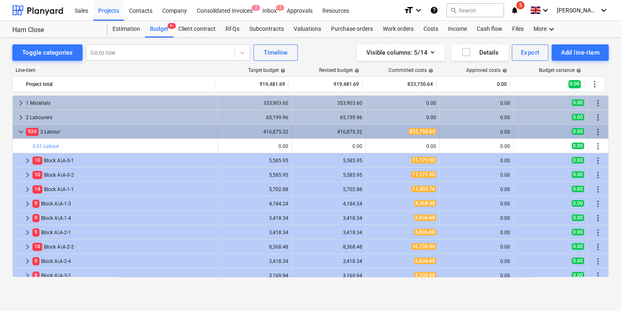
click at [27, 130] on span "924" at bounding box center [32, 132] width 13 height 8
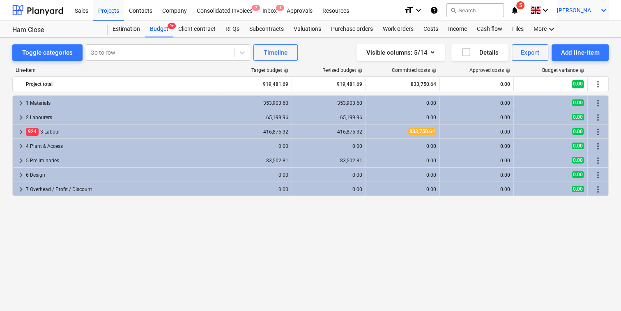
click at [591, 17] on div "J. Walker keyboard_arrow_down" at bounding box center [583, 10] width 52 height 21
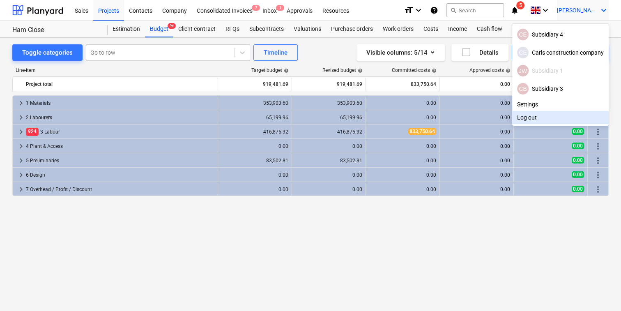
click at [539, 115] on div "Log out" at bounding box center [560, 117] width 97 height 13
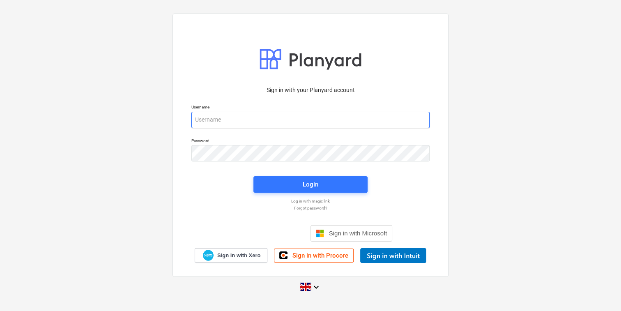
click at [222, 119] on input "email" at bounding box center [310, 120] width 238 height 16
type input "carl+tm@planyard.com"
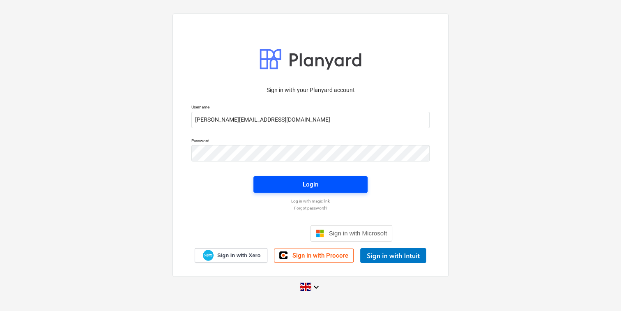
click at [283, 189] on span "Login" at bounding box center [310, 184] width 94 height 11
